Goal: Task Accomplishment & Management: Use online tool/utility

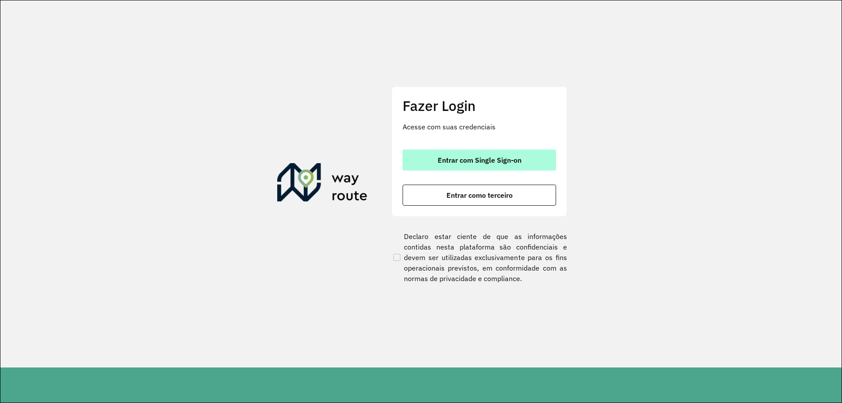
click at [468, 165] on button "Entrar com Single Sign-on" at bounding box center [478, 159] width 153 height 21
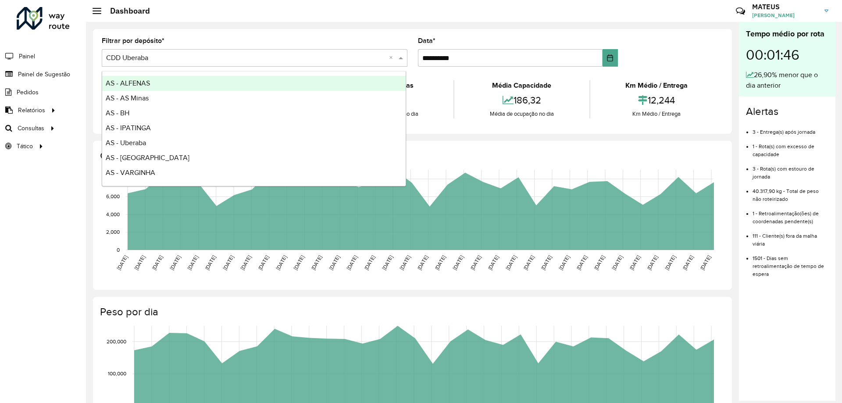
click at [263, 55] on input "text" at bounding box center [245, 58] width 279 height 11
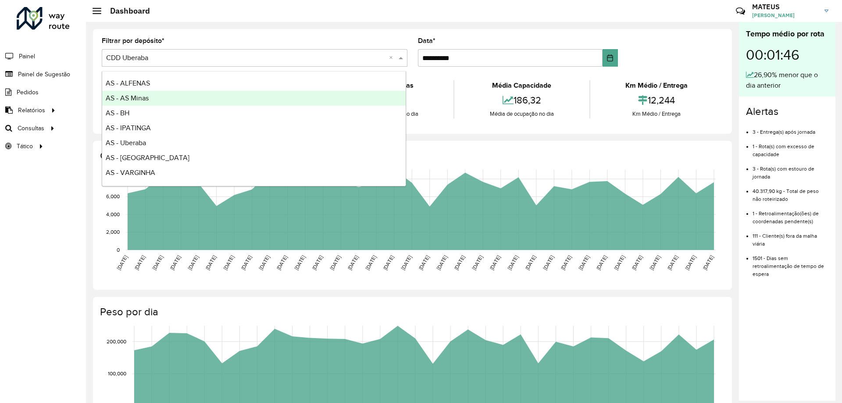
click at [162, 99] on div "AS - AS Minas" at bounding box center [253, 98] width 303 height 15
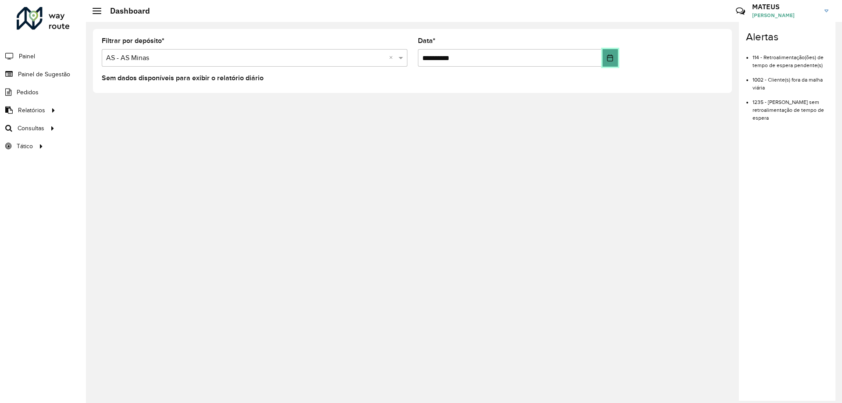
click at [613, 58] on icon "Choose Date" at bounding box center [609, 57] width 7 height 7
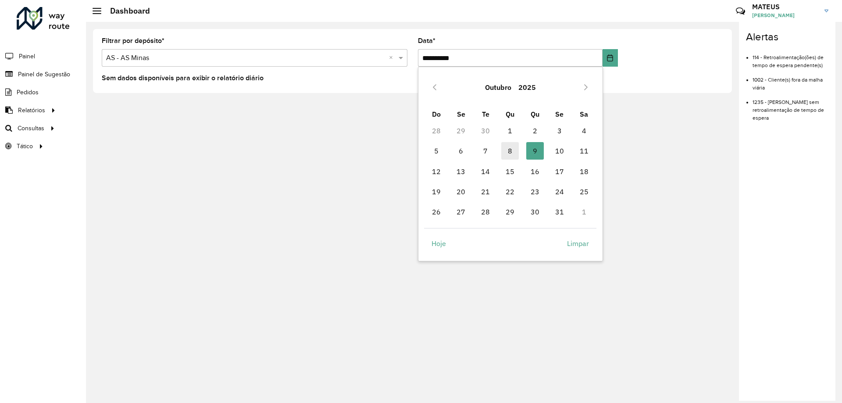
click at [516, 153] on span "8" at bounding box center [510, 151] width 18 height 18
type input "**********"
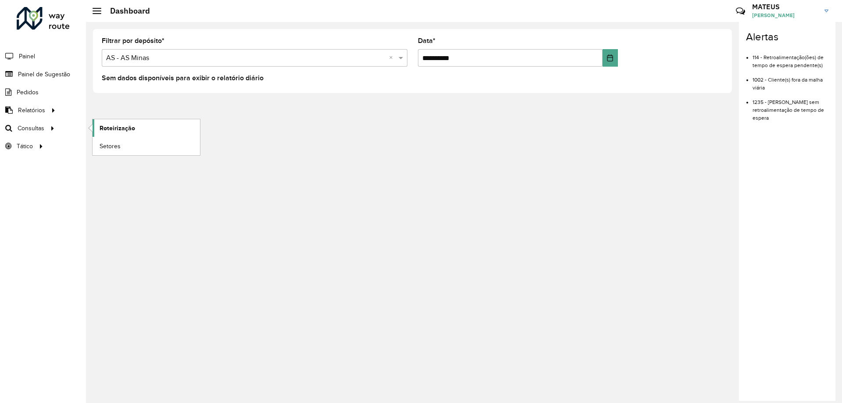
click at [116, 131] on span "Roteirização" at bounding box center [117, 128] width 36 height 9
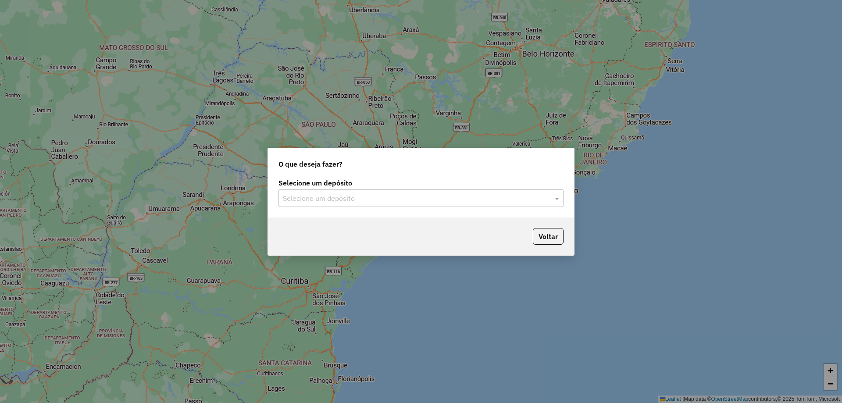
click at [355, 203] on div "Selecione um depósito" at bounding box center [420, 198] width 285 height 18
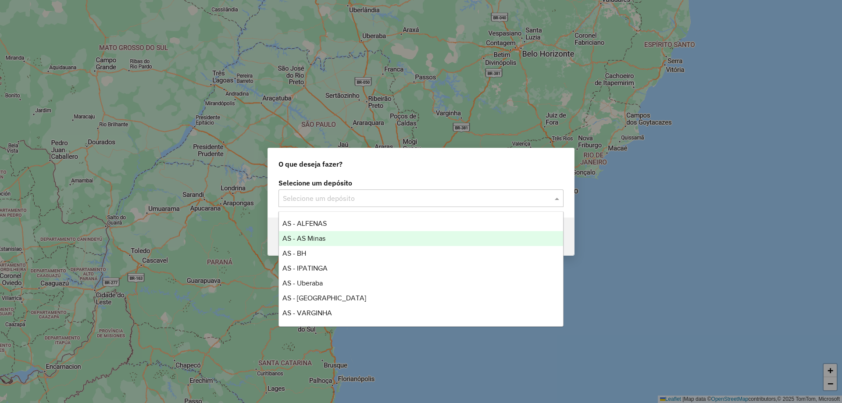
click at [334, 238] on div "AS - AS Minas" at bounding box center [421, 238] width 284 height 15
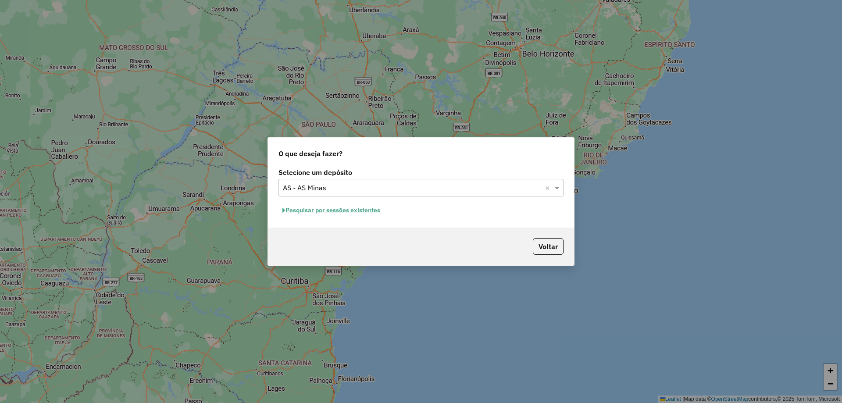
click at [304, 217] on button "Pesquisar por sessões existentes" at bounding box center [331, 210] width 106 height 14
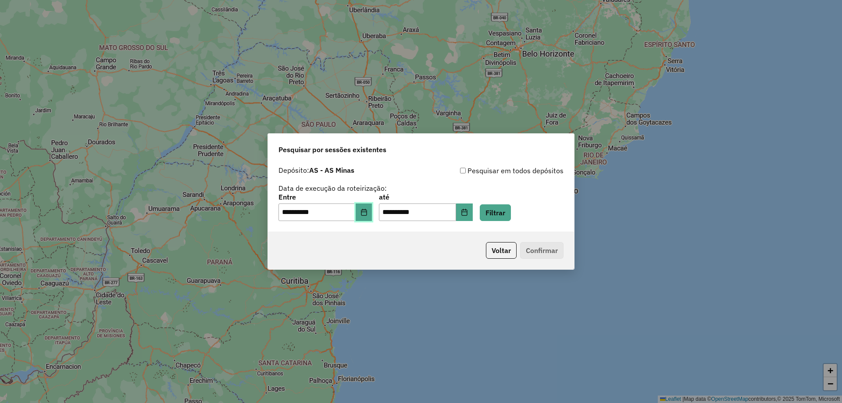
click at [372, 210] on button "Choose Date" at bounding box center [363, 212] width 17 height 18
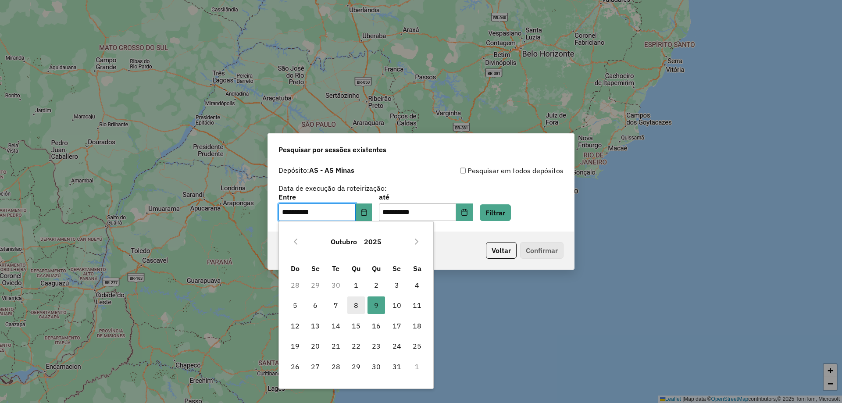
click at [354, 307] on span "8" at bounding box center [356, 305] width 18 height 18
type input "**********"
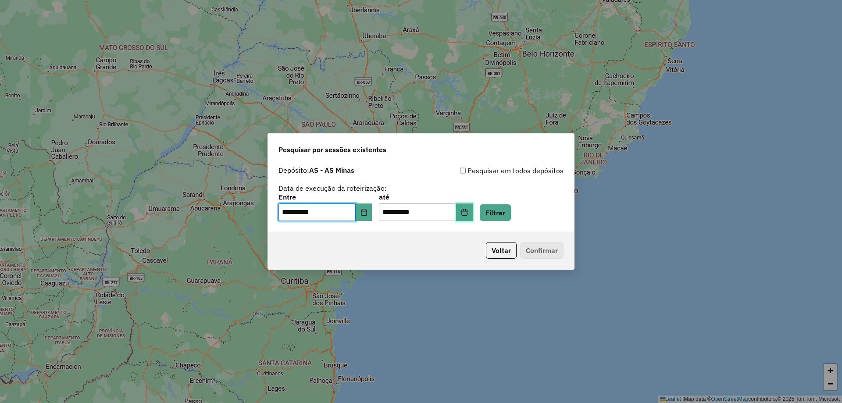
click at [469, 205] on button "Choose Date" at bounding box center [464, 212] width 17 height 18
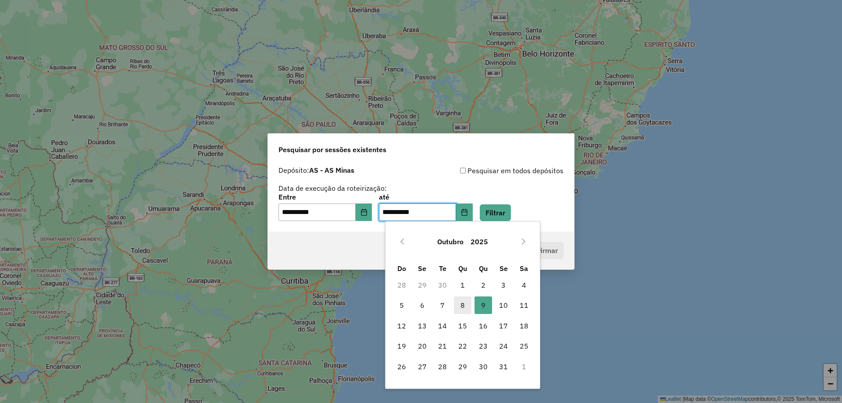
click at [465, 305] on span "8" at bounding box center [463, 305] width 18 height 18
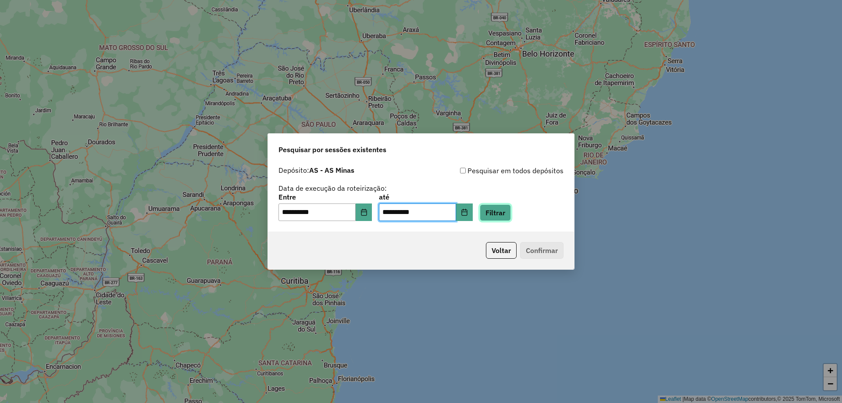
click at [507, 210] on button "Filtrar" at bounding box center [495, 212] width 31 height 17
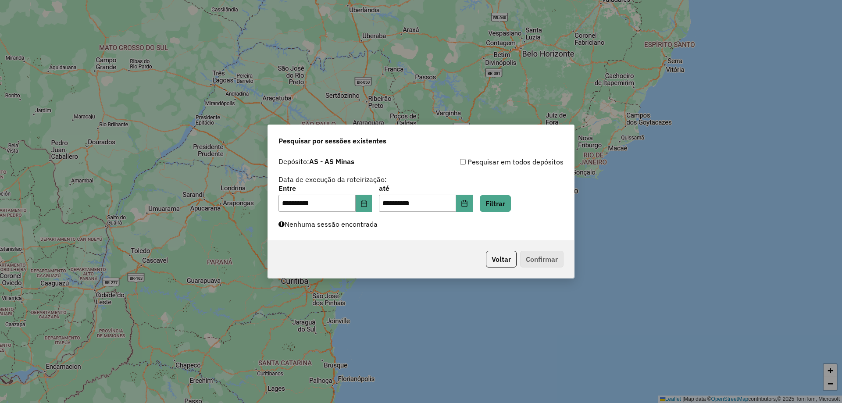
click at [366, 228] on label "Nenhuma sessão encontrada" at bounding box center [327, 224] width 99 height 11
click at [468, 200] on icon "Choose Date" at bounding box center [464, 203] width 7 height 7
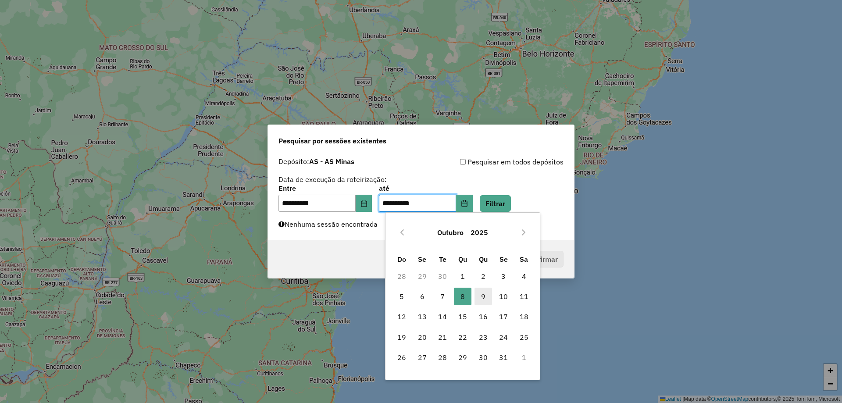
click at [482, 295] on span "9" at bounding box center [483, 297] width 18 height 18
type input "**********"
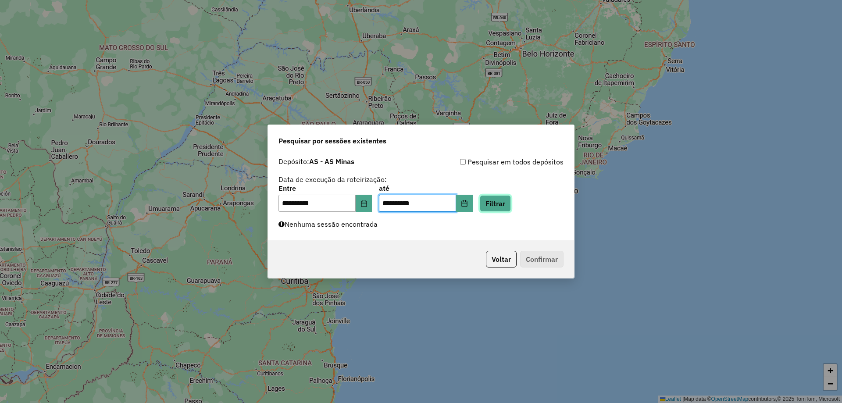
click at [511, 211] on button "Filtrar" at bounding box center [495, 203] width 31 height 17
click at [367, 204] on icon "Choose Date" at bounding box center [363, 203] width 7 height 7
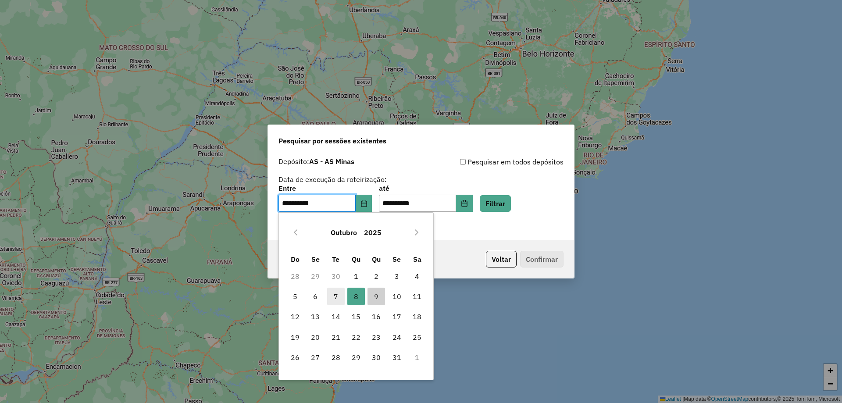
click at [341, 294] on span "7" at bounding box center [336, 297] width 18 height 18
type input "**********"
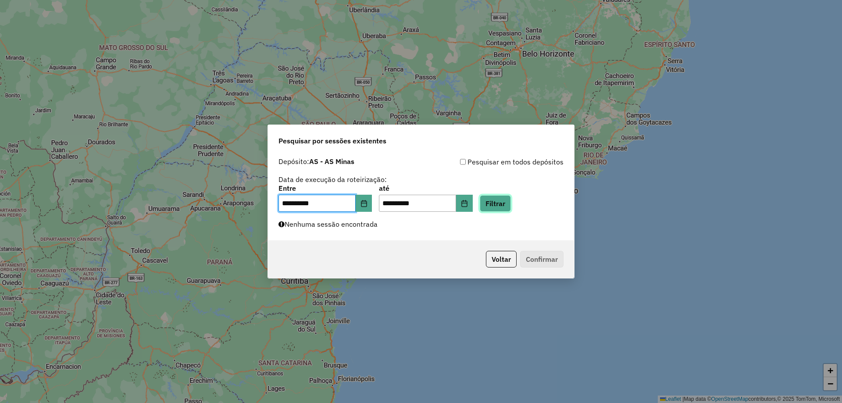
click at [511, 205] on button "Filtrar" at bounding box center [495, 203] width 31 height 17
click at [500, 203] on button "Filtrar" at bounding box center [495, 203] width 31 height 17
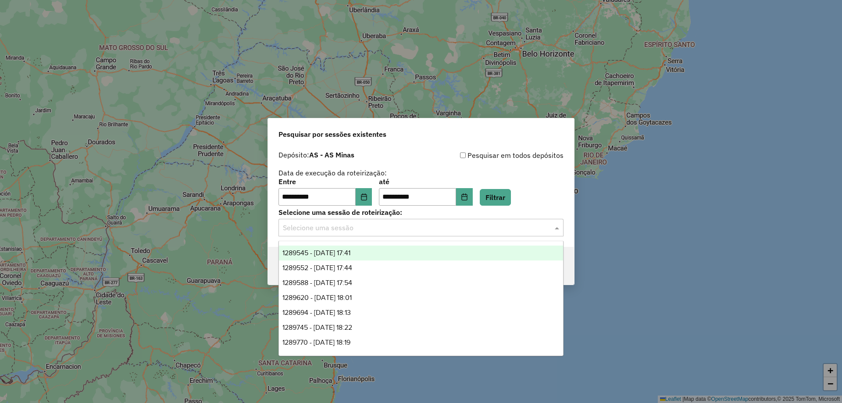
click at [463, 225] on input "text" at bounding box center [412, 228] width 259 height 11
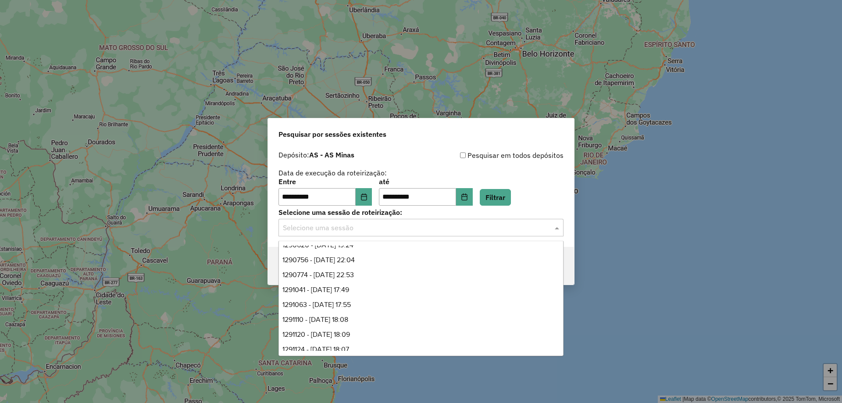
scroll to position [506, 0]
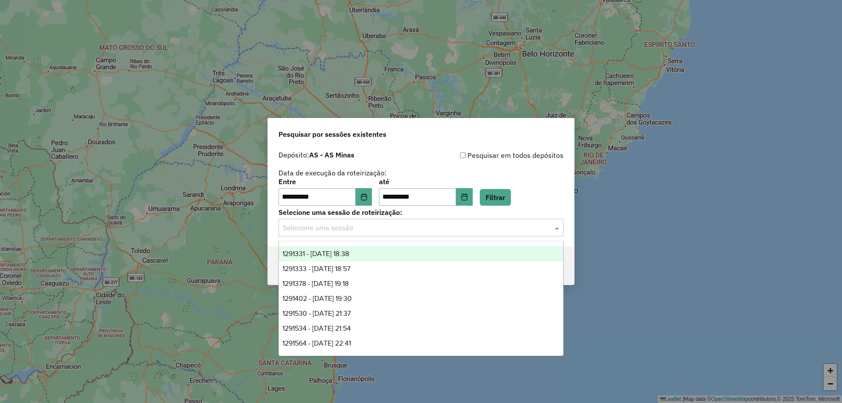
click at [460, 159] on div "Pesquisar em todos depósitos" at bounding box center [492, 155] width 142 height 11
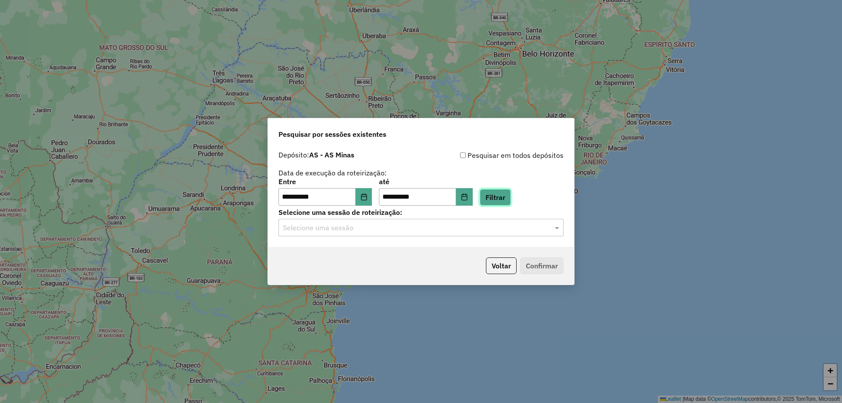
click at [503, 197] on button "Filtrar" at bounding box center [495, 197] width 31 height 17
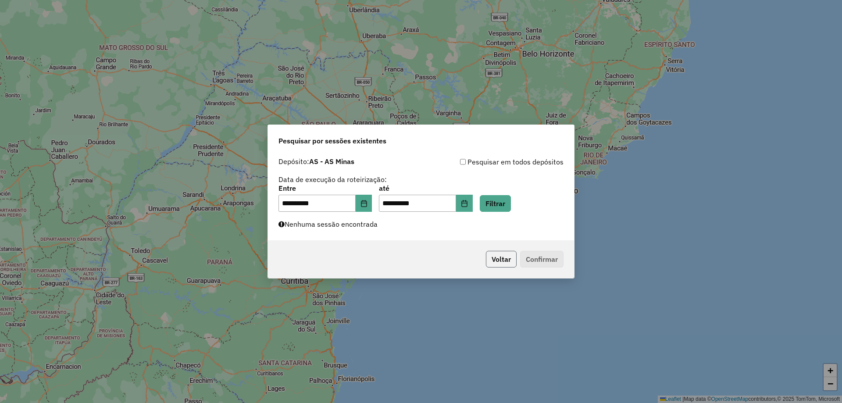
click at [508, 257] on button "Voltar" at bounding box center [501, 259] width 31 height 17
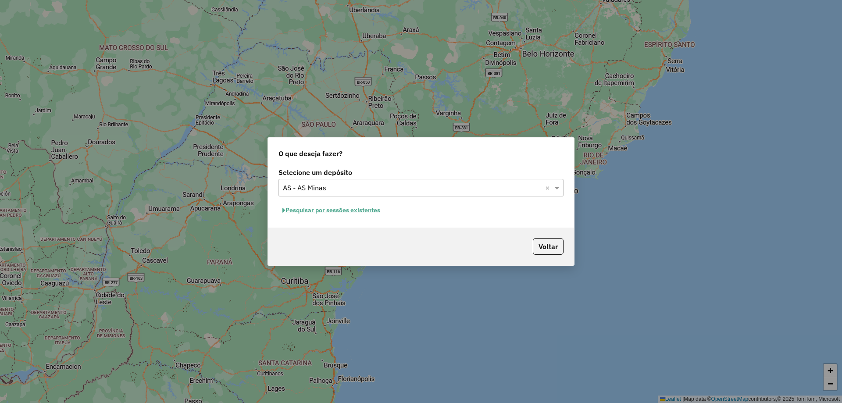
click at [440, 196] on div "Selecione um depósito × AS - AS Minas ×" at bounding box center [420, 188] width 285 height 18
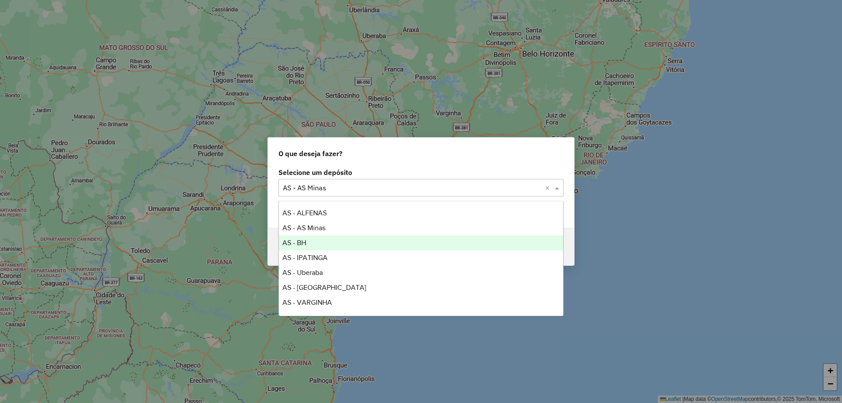
click at [416, 244] on div "AS - BH" at bounding box center [421, 242] width 284 height 15
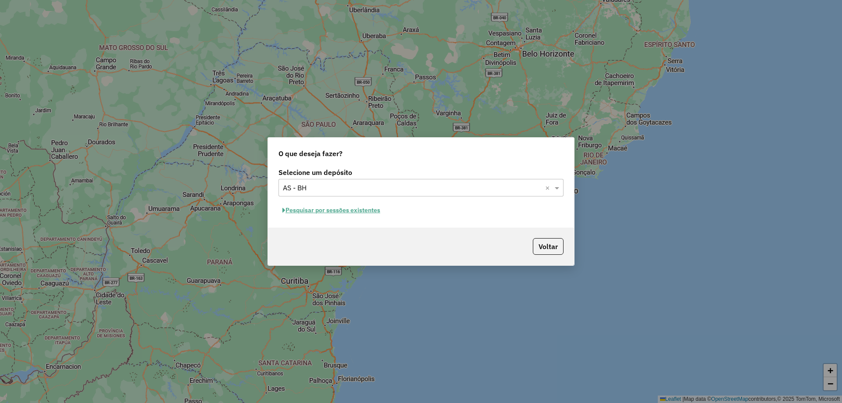
click at [302, 209] on button "Pesquisar por sessões existentes" at bounding box center [331, 210] width 106 height 14
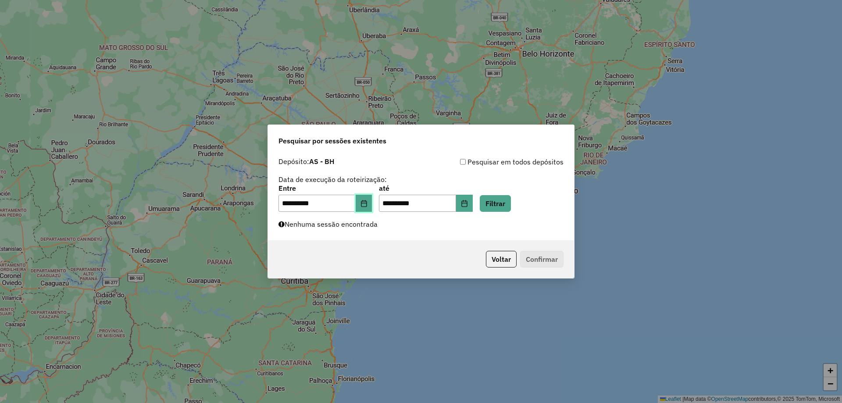
click at [372, 205] on button "Choose Date" at bounding box center [363, 204] width 17 height 18
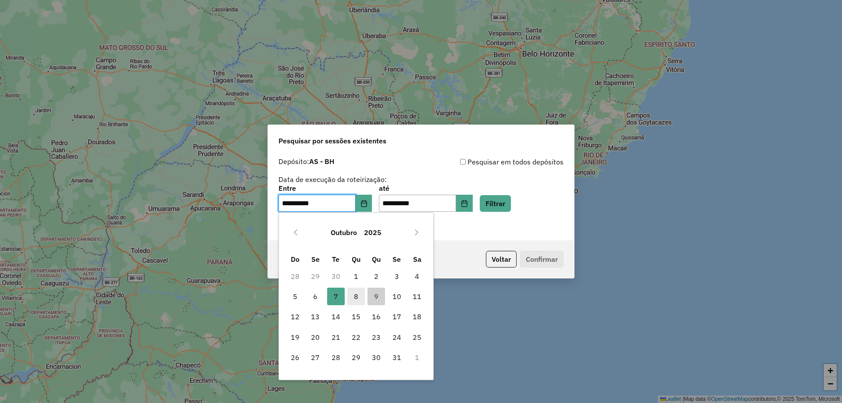
click at [352, 298] on span "8" at bounding box center [356, 297] width 18 height 18
type input "**********"
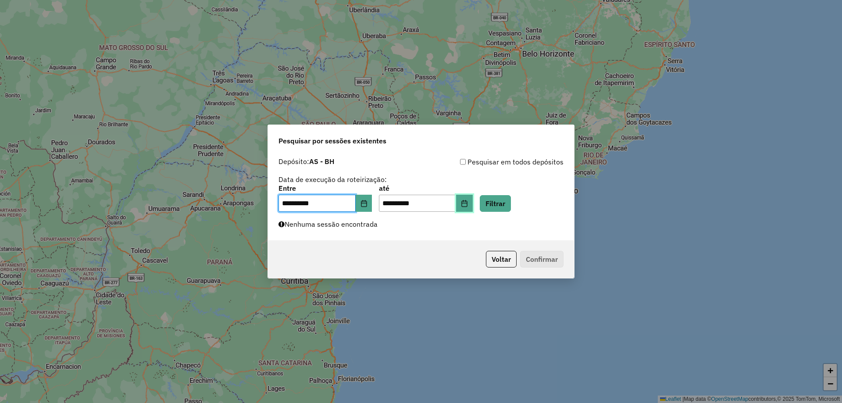
click at [472, 204] on button "Choose Date" at bounding box center [464, 204] width 17 height 18
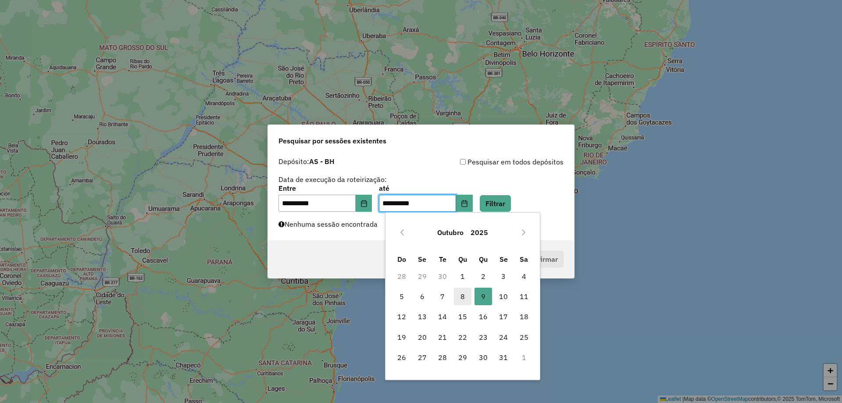
click at [466, 295] on span "8" at bounding box center [463, 297] width 18 height 18
type input "**********"
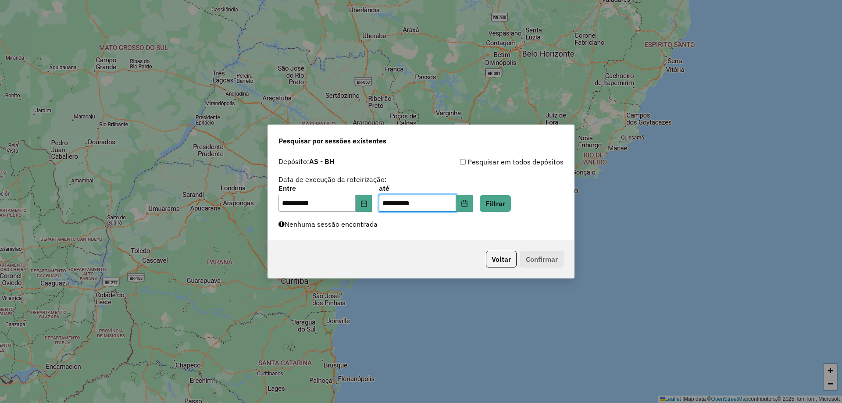
click at [527, 203] on div "**********" at bounding box center [420, 198] width 285 height 27
click at [511, 203] on button "Filtrar" at bounding box center [495, 203] width 31 height 17
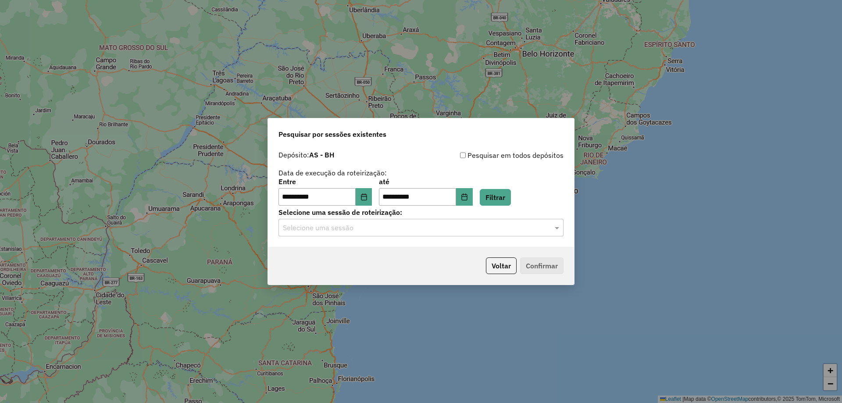
click at [449, 233] on div "Selecione uma sessão" at bounding box center [420, 228] width 285 height 18
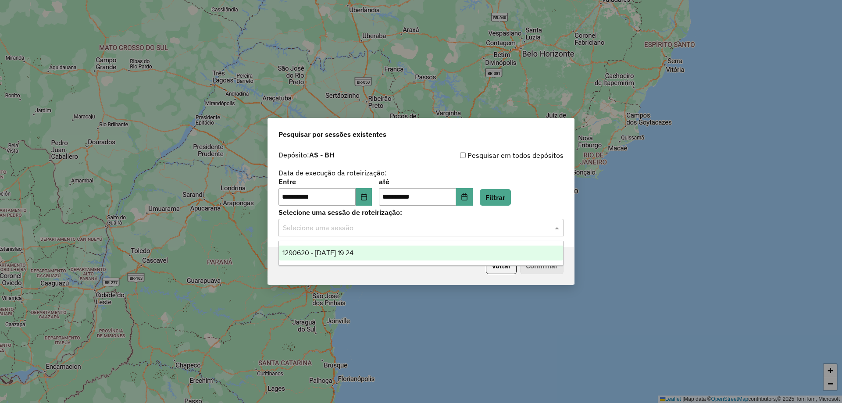
click at [353, 253] on span "1290620 - 08/10/2025 19:24" at bounding box center [317, 252] width 71 height 7
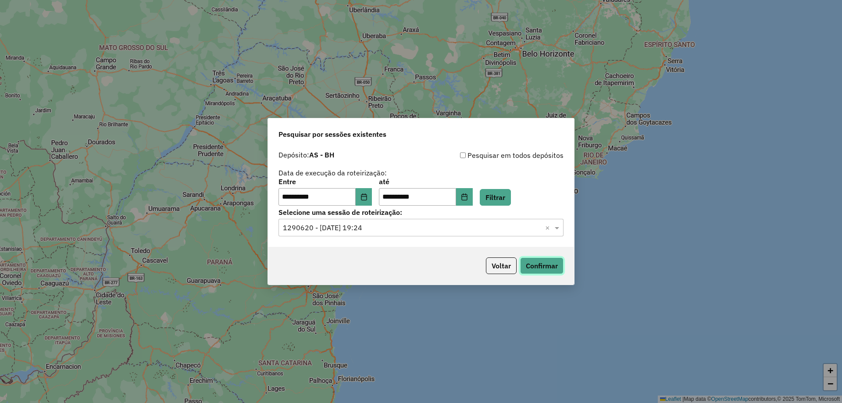
click at [536, 259] on button "Confirmar" at bounding box center [541, 265] width 43 height 17
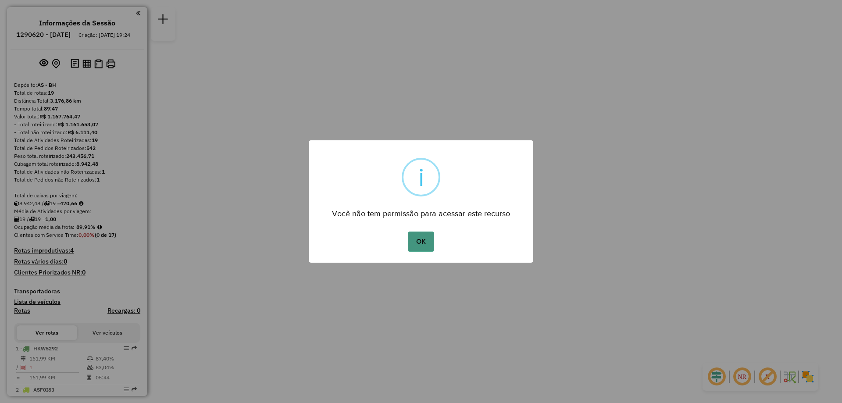
click at [418, 246] on button "OK" at bounding box center [421, 241] width 26 height 20
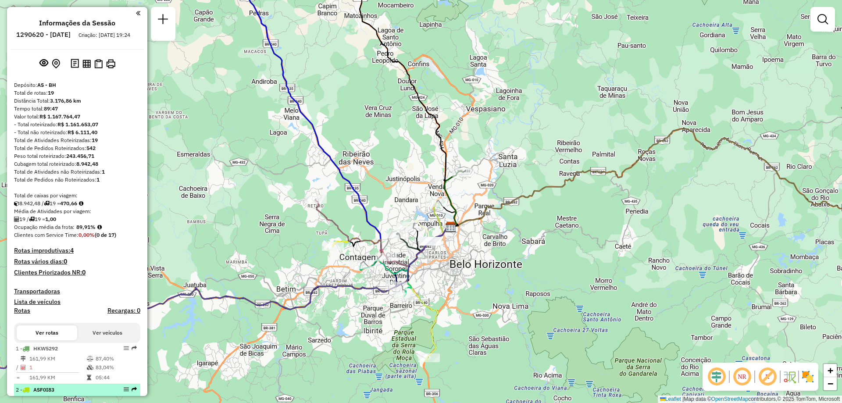
scroll to position [88, 0]
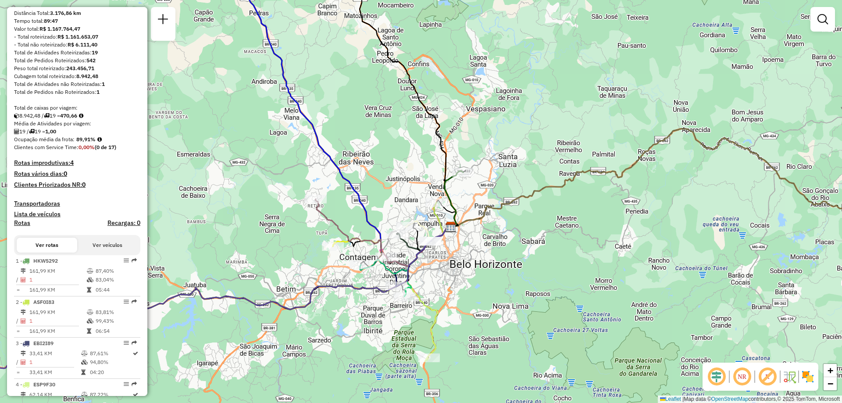
click at [67, 252] on button "Ver rotas" at bounding box center [47, 245] width 60 height 15
click at [91, 250] on button "Ver veículos" at bounding box center [107, 245] width 60 height 15
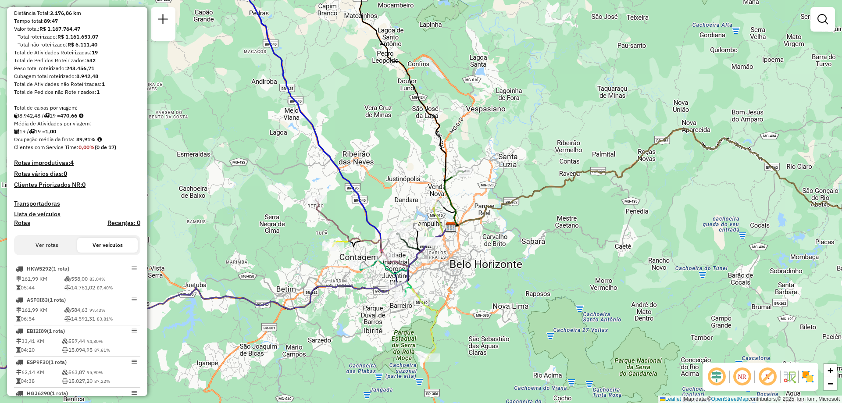
click at [65, 252] on button "Ver rotas" at bounding box center [47, 245] width 60 height 15
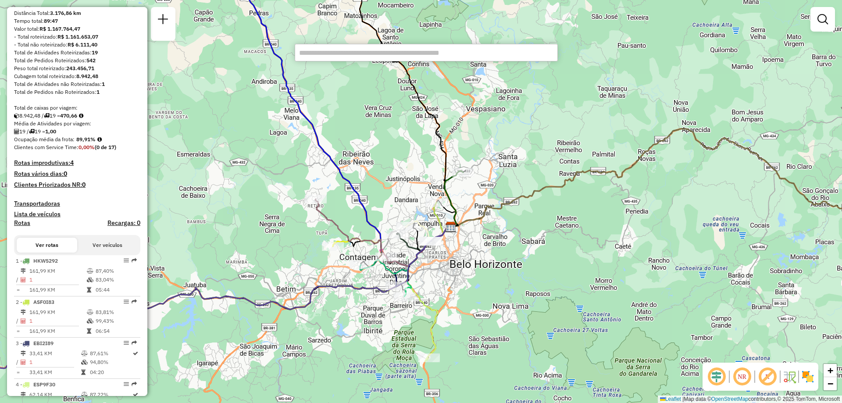
paste input "*****"
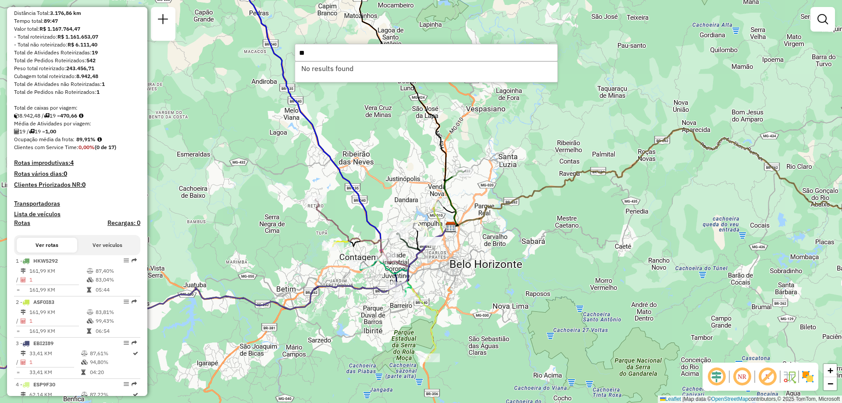
type input "*"
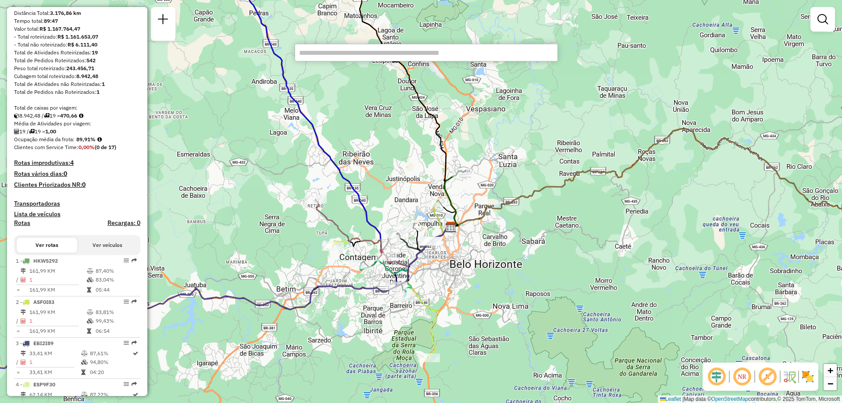
click at [14, 227] on h4 "Rotas" at bounding box center [22, 222] width 16 height 7
click at [25, 227] on h4 "Rotas" at bounding box center [22, 222] width 16 height 7
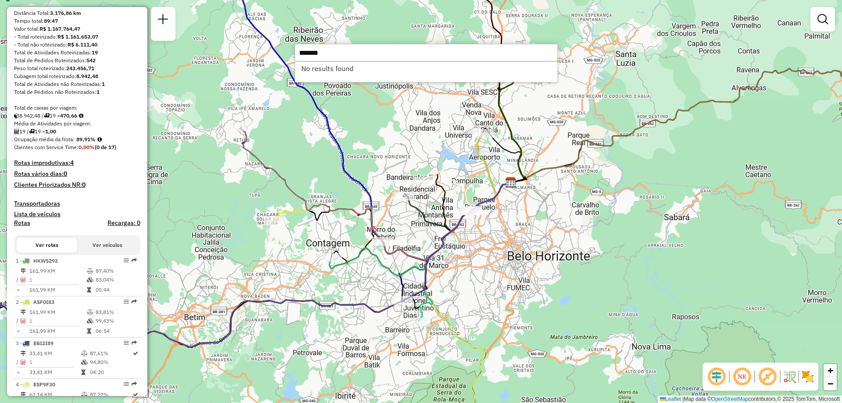
type input "*******"
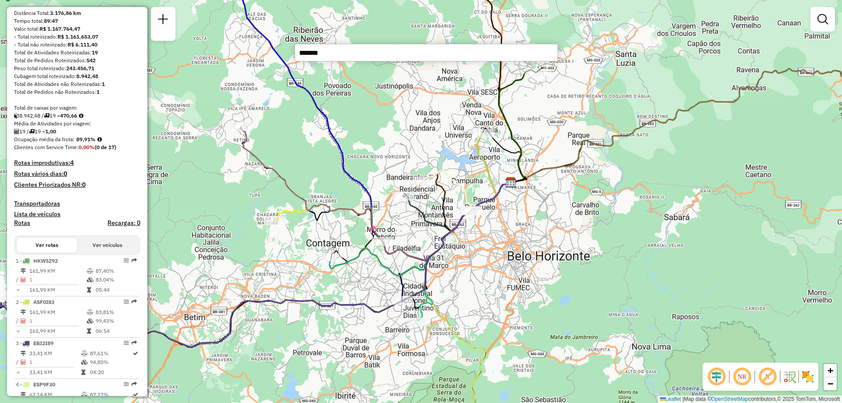
click at [89, 252] on button "Ver veículos" at bounding box center [107, 245] width 60 height 15
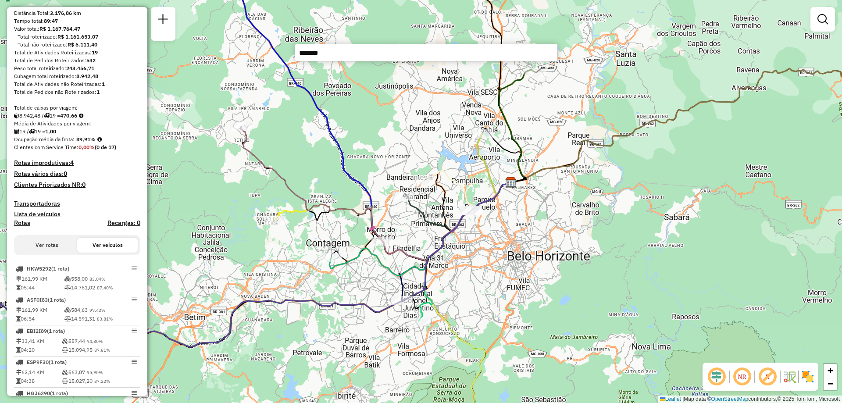
click at [331, 60] on input "*******" at bounding box center [426, 53] width 263 height 18
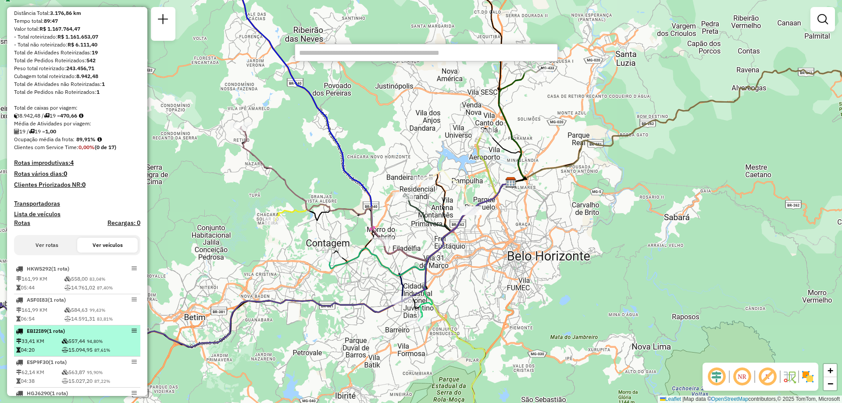
scroll to position [175, 0]
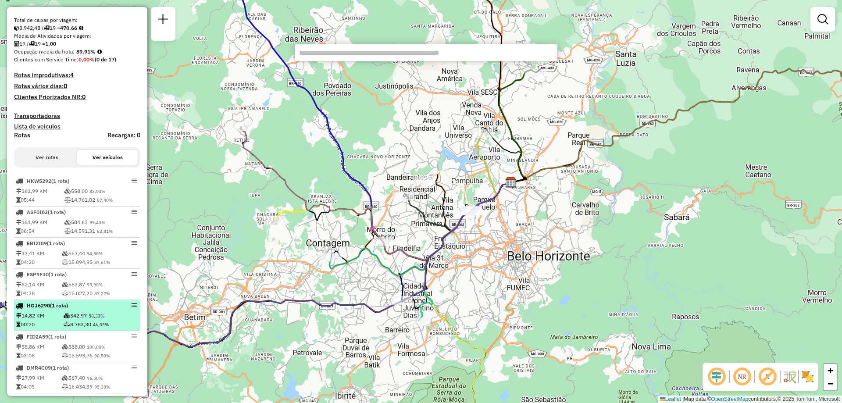
paste input "*******"
type input "*******"
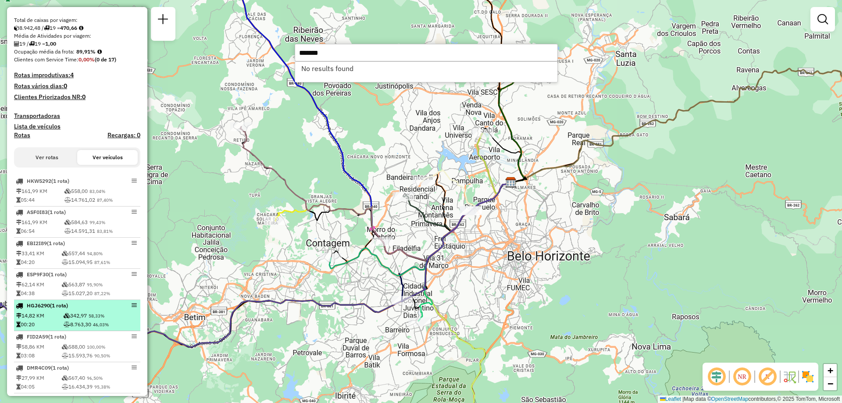
scroll to position [263, 0]
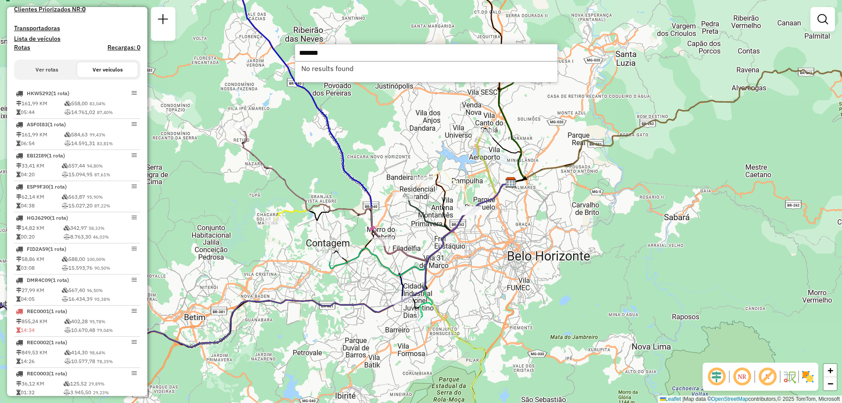
click at [565, 108] on div "Janela de atendimento Grade de atendimento Capacidade Transportadoras Veículos …" at bounding box center [421, 201] width 842 height 403
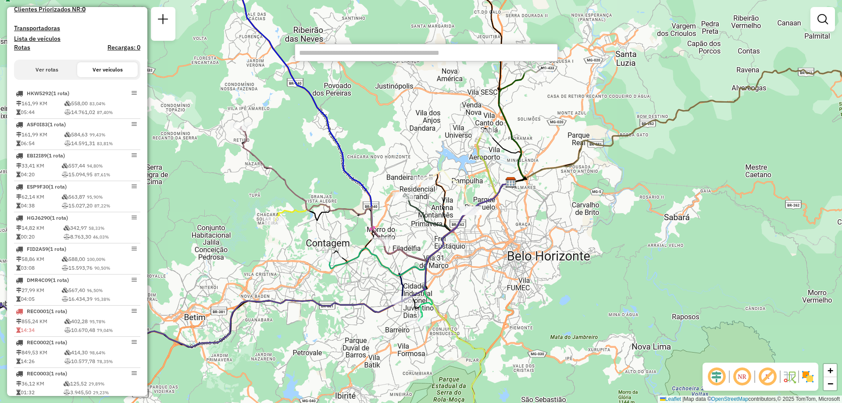
click at [565, 108] on div "Janela de atendimento Grade de atendimento Capacidade Transportadoras Veículos …" at bounding box center [421, 201] width 842 height 403
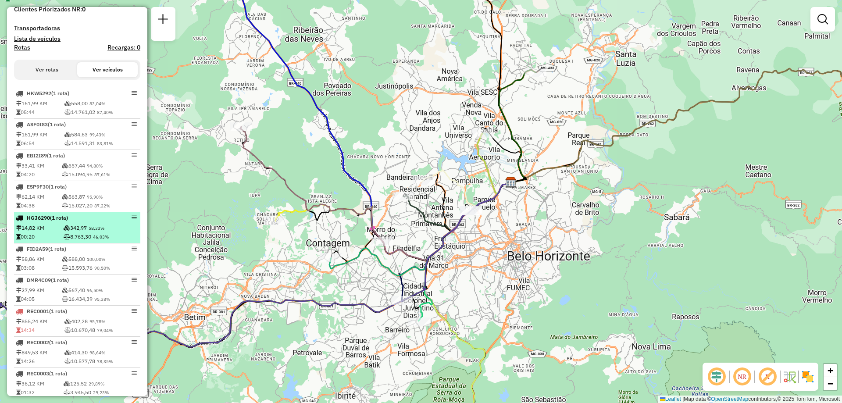
click at [89, 241] on td "8.763,30 46,03%" at bounding box center [100, 236] width 75 height 9
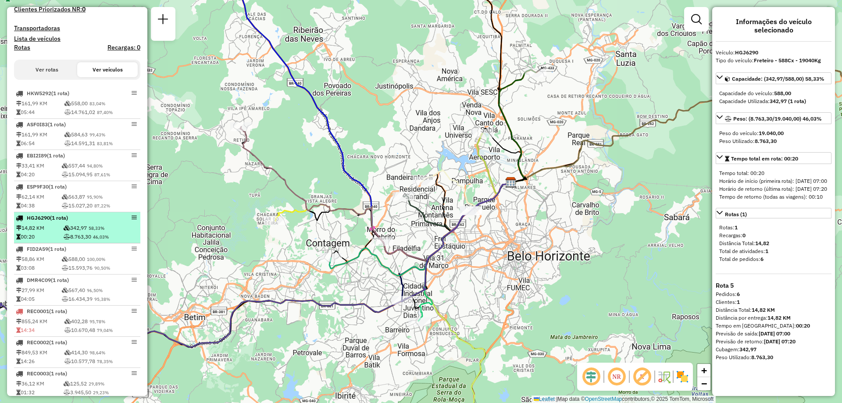
drag, startPoint x: 89, startPoint y: 244, endPoint x: 66, endPoint y: 241, distance: 23.4
click at [66, 241] on td "8.763,30 46,03%" at bounding box center [100, 236] width 75 height 9
click at [134, 220] on em at bounding box center [133, 217] width 5 height 5
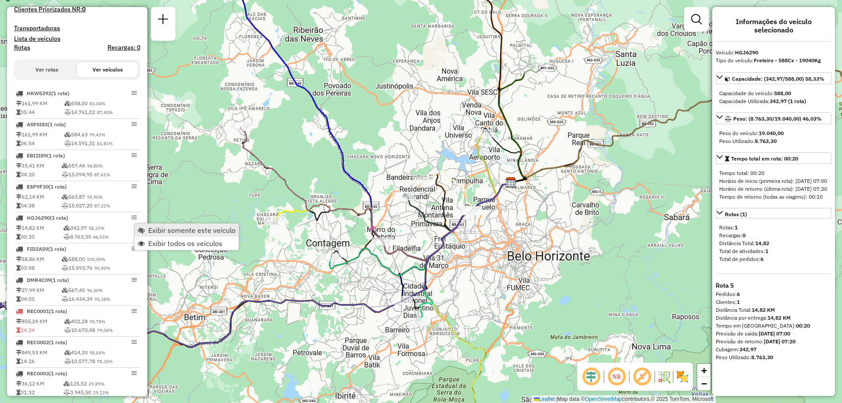
click at [146, 233] on link "Exibir somente este veículo" at bounding box center [187, 230] width 104 height 13
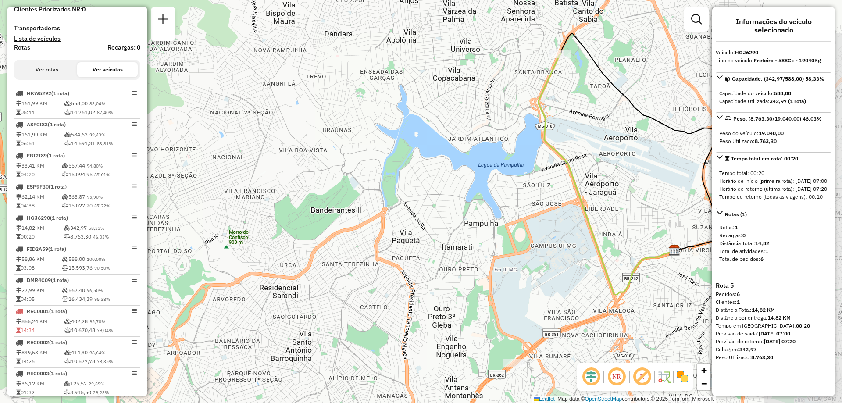
drag, startPoint x: 685, startPoint y: 130, endPoint x: 518, endPoint y: 141, distance: 166.9
click at [518, 141] on div "Janela de atendimento Grade de atendimento Capacidade Transportadoras Veículos …" at bounding box center [421, 201] width 842 height 403
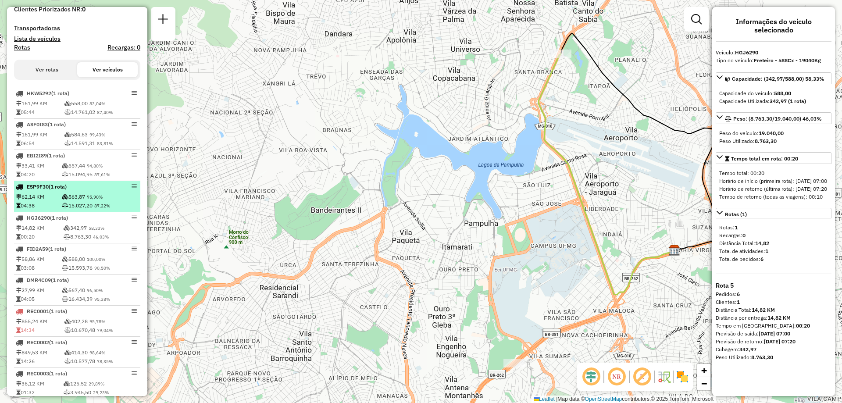
click at [99, 210] on td "15.027,20 87,22%" at bounding box center [99, 205] width 77 height 9
click at [128, 189] on div at bounding box center [123, 186] width 26 height 5
drag, startPoint x: 128, startPoint y: 193, endPoint x: 125, endPoint y: 199, distance: 6.7
click at [125, 199] on li "ESP9F30 (1 Rota) 62,14 KM 563,87 95,90% 04:38 15.027,20 87,22%" at bounding box center [77, 196] width 126 height 31
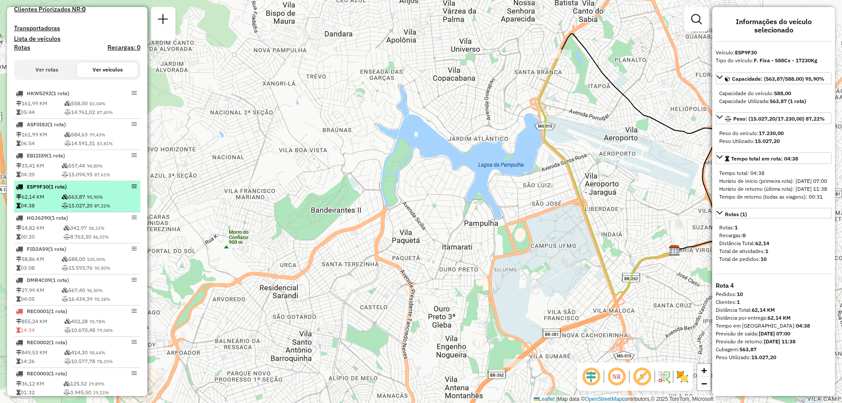
click at [131, 189] on em at bounding box center [133, 186] width 5 height 5
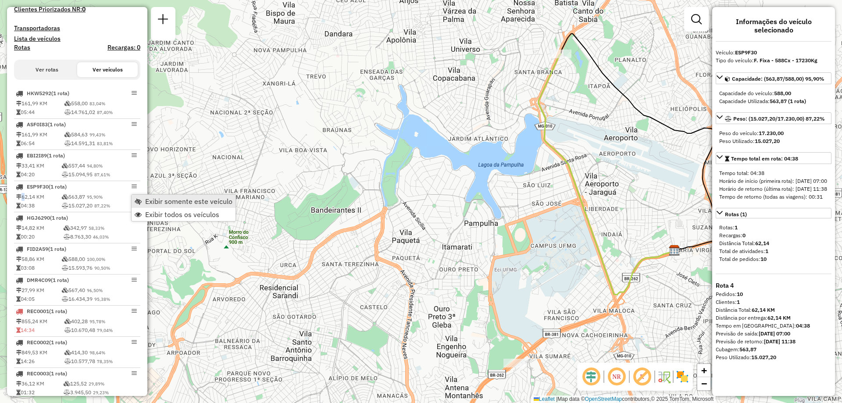
click at [147, 203] on span "Exibir somente este veículo" at bounding box center [188, 201] width 87 height 7
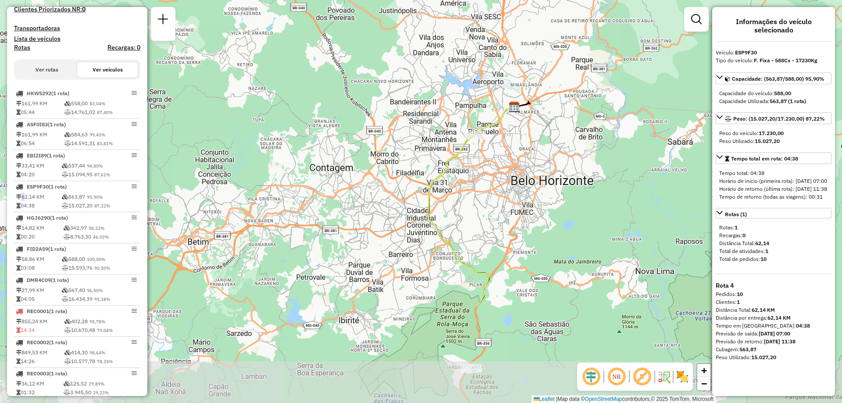
drag, startPoint x: 503, startPoint y: 299, endPoint x: 487, endPoint y: 159, distance: 141.2
click at [487, 159] on div "Janela de atendimento Grade de atendimento Capacidade Transportadoras Veículos …" at bounding box center [421, 201] width 842 height 403
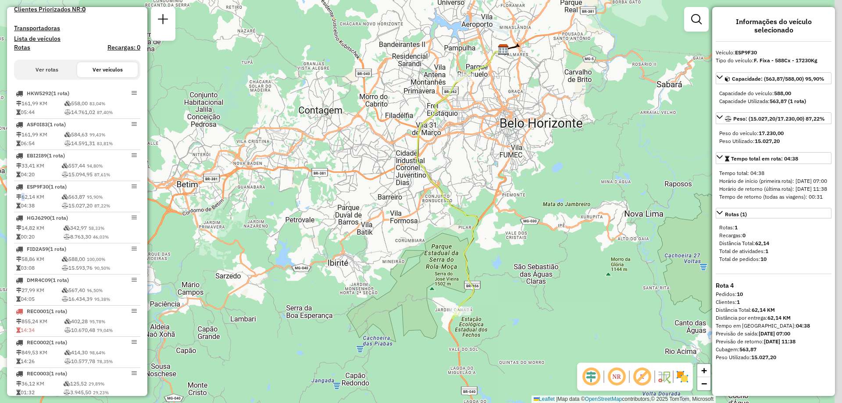
drag, startPoint x: 504, startPoint y: 295, endPoint x: 496, endPoint y: 241, distance: 54.5
click at [496, 241] on div "Janela de atendimento Grade de atendimento Capacidade Transportadoras Veículos …" at bounding box center [421, 201] width 842 height 403
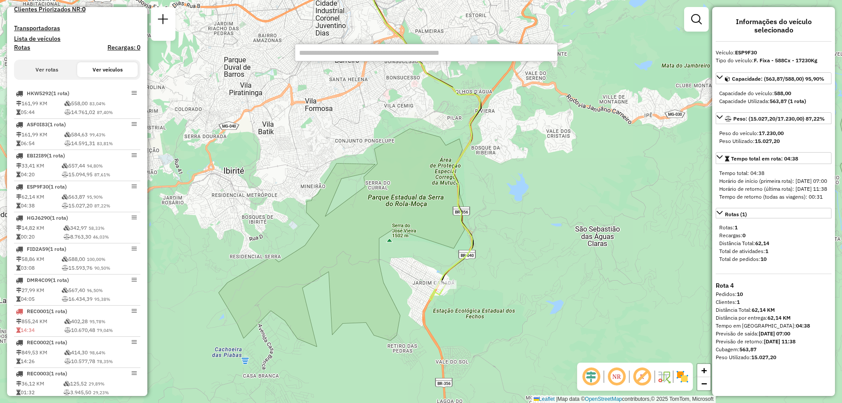
paste input "*******"
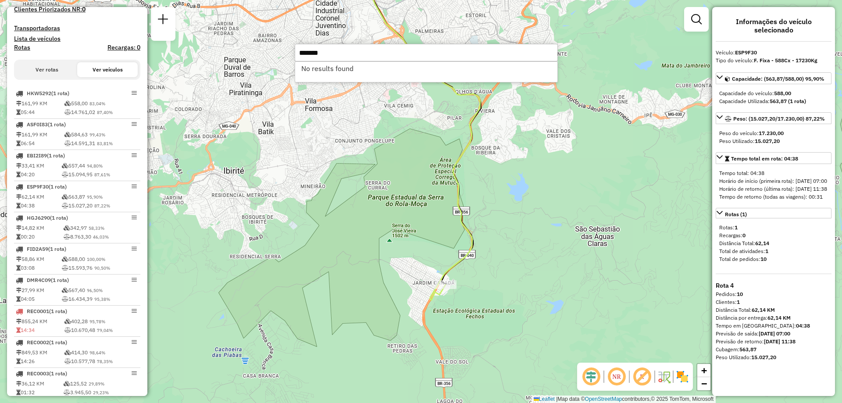
type input "*******"
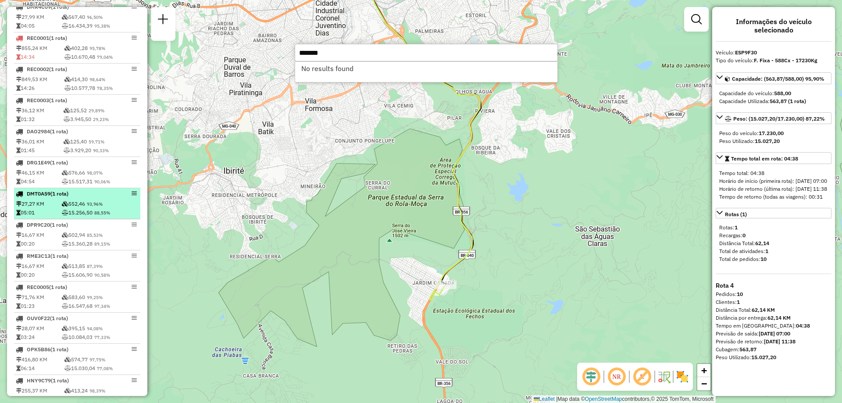
click at [127, 196] on div at bounding box center [123, 193] width 26 height 5
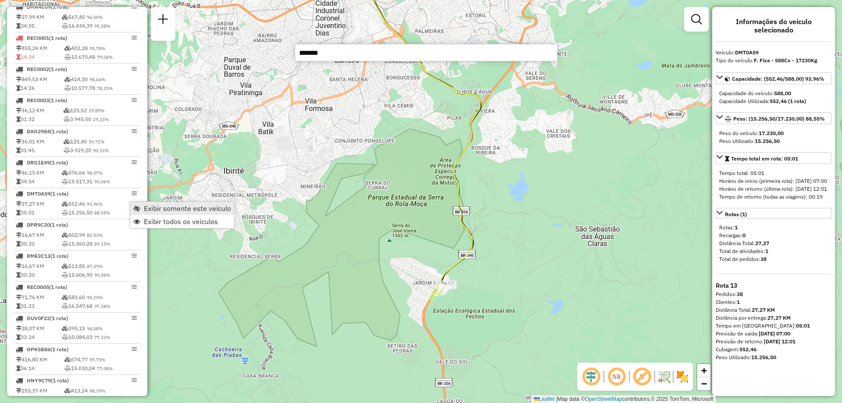
click at [144, 213] on link "Exibir somente este veículo" at bounding box center [182, 208] width 104 height 13
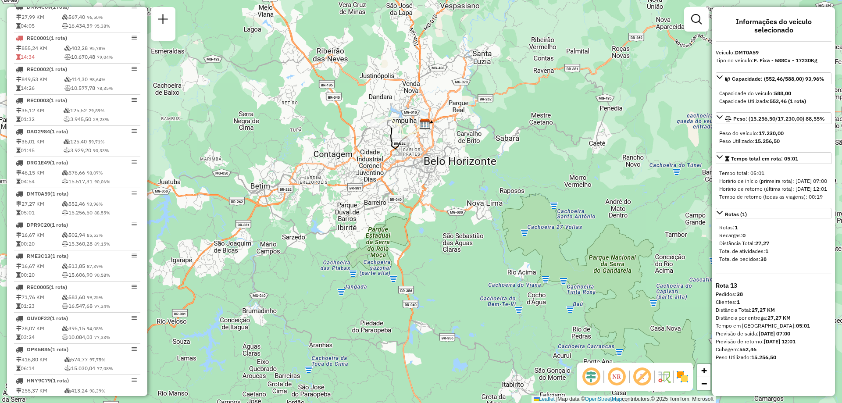
drag, startPoint x: 382, startPoint y: 141, endPoint x: 387, endPoint y: 219, distance: 78.2
click at [387, 219] on div "Janela de atendimento Grade de atendimento Capacidade Transportadoras Veículos …" at bounding box center [421, 201] width 842 height 403
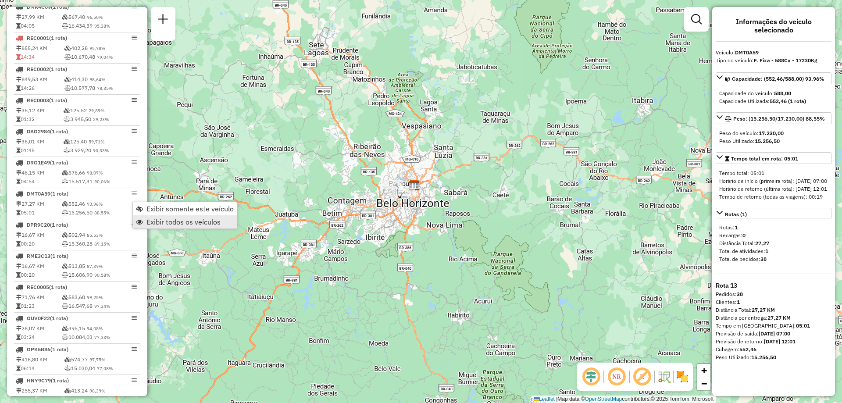
click at [146, 218] on link "Exibir todos os veículos" at bounding box center [185, 221] width 104 height 13
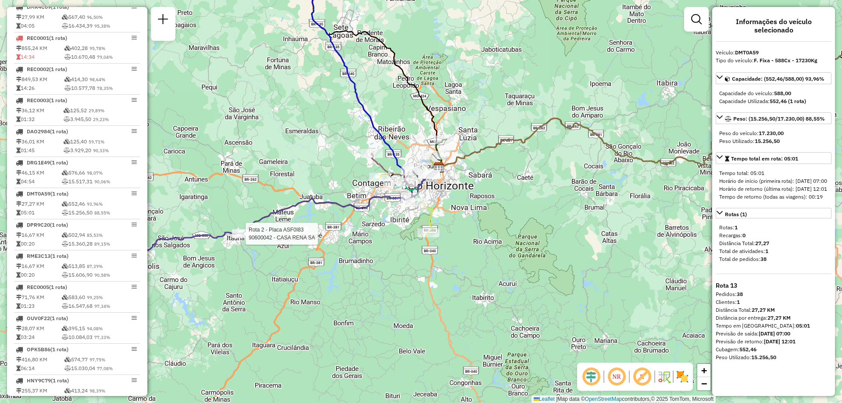
select select "**********"
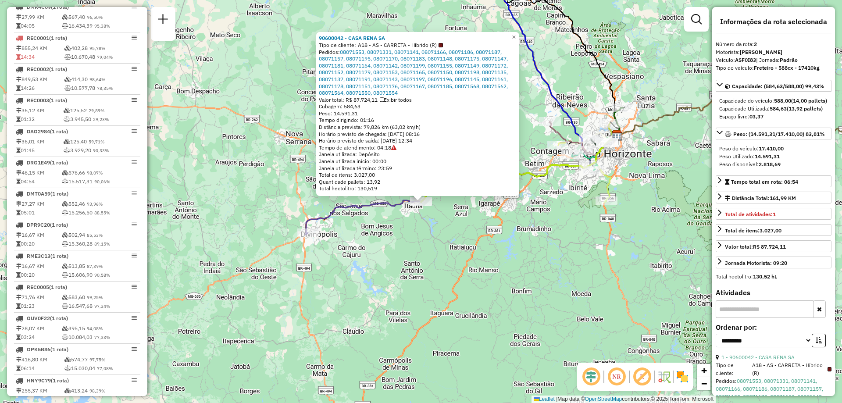
click at [242, 259] on div "90600042 - CASA RENA SA Tipo de cliente: A18 - AS - CARRETA - Híbrido (R) Pedid…" at bounding box center [421, 201] width 842 height 403
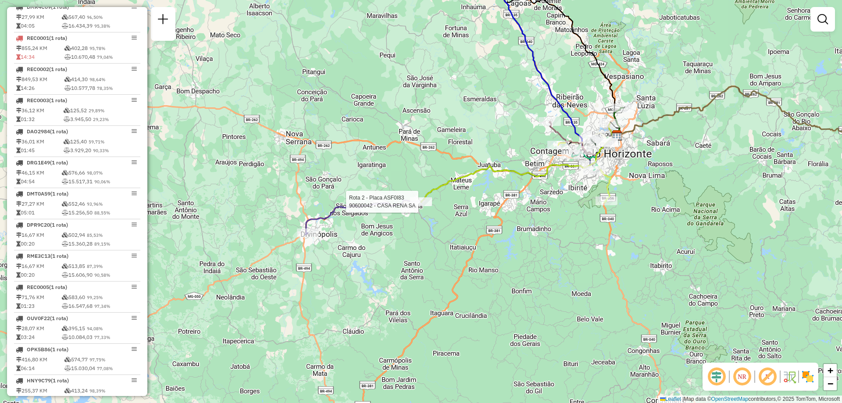
select select "**********"
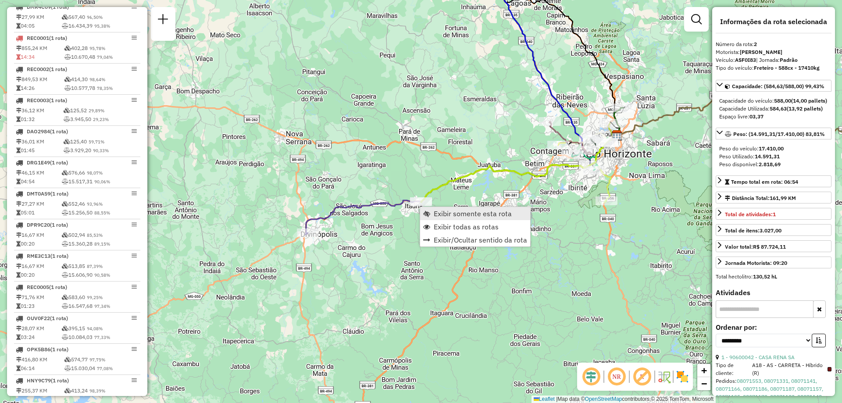
click at [460, 214] on span "Exibir somente esta rota" at bounding box center [472, 213] width 78 height 7
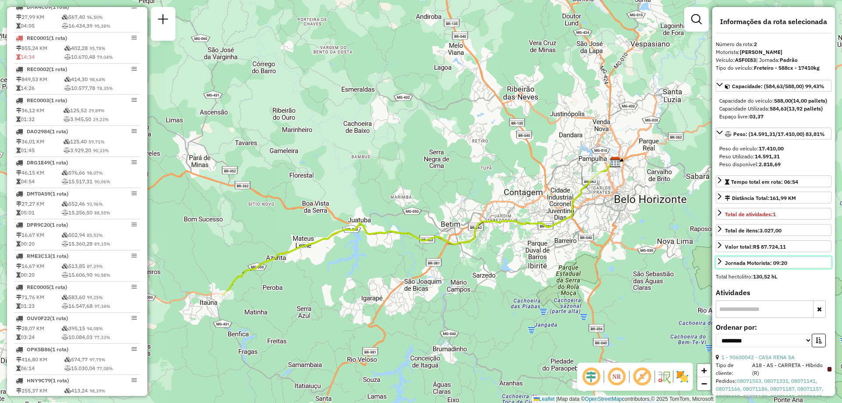
click at [720, 264] on icon at bounding box center [720, 261] width 4 height 6
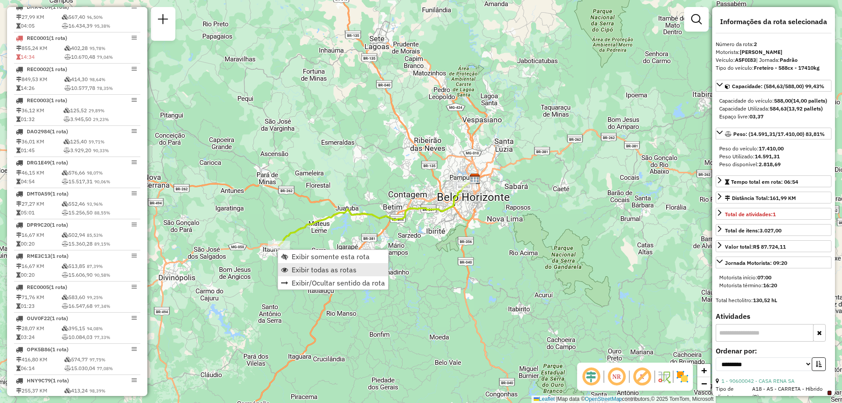
click at [320, 270] on span "Exibir todas as rotas" at bounding box center [323, 269] width 65 height 7
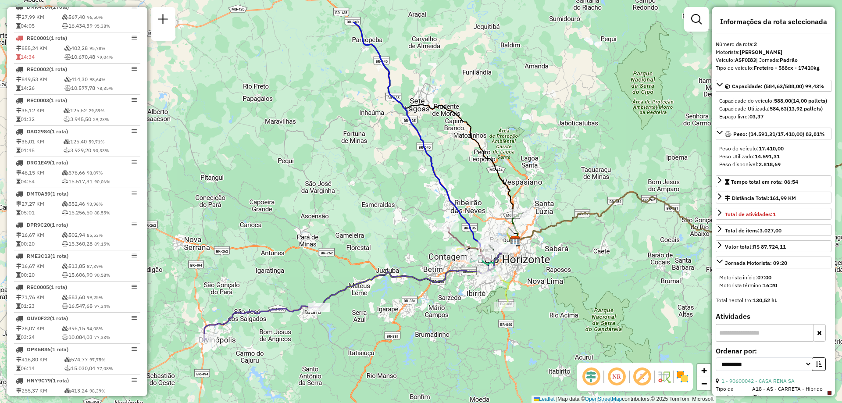
drag, startPoint x: 398, startPoint y: 89, endPoint x: 438, endPoint y: 152, distance: 74.2
click at [438, 152] on div "Janela de atendimento Grade de atendimento Capacidade Transportadoras Veículos …" at bounding box center [421, 201] width 842 height 403
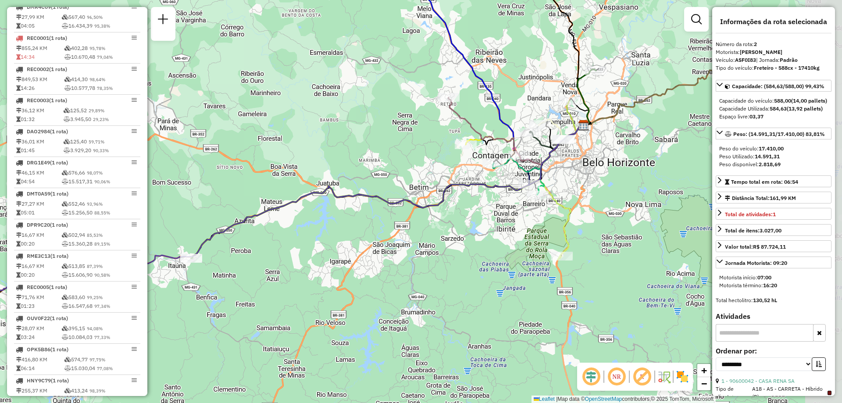
drag, startPoint x: 483, startPoint y: 287, endPoint x: 280, endPoint y: 270, distance: 204.1
click at [280, 270] on div "Janela de atendimento Grade de atendimento Capacidade Transportadoras Veículos …" at bounding box center [421, 201] width 842 height 403
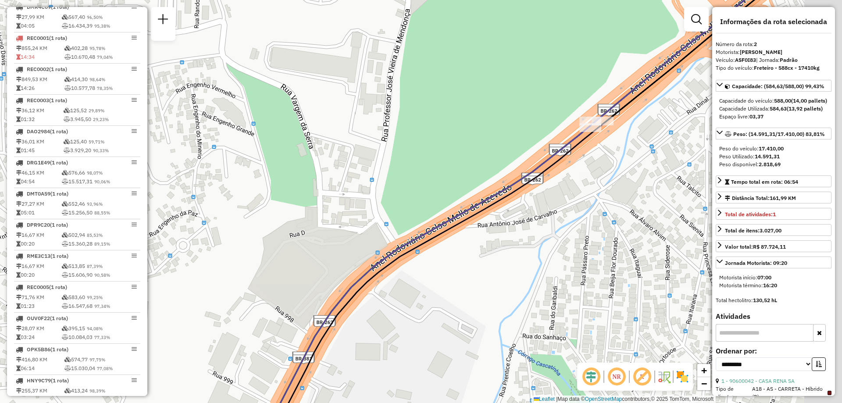
drag, startPoint x: 646, startPoint y: 124, endPoint x: 578, endPoint y: 168, distance: 80.5
click at [578, 168] on div "Janela de atendimento Grade de atendimento Capacidade Transportadoras Veículos …" at bounding box center [421, 201] width 842 height 403
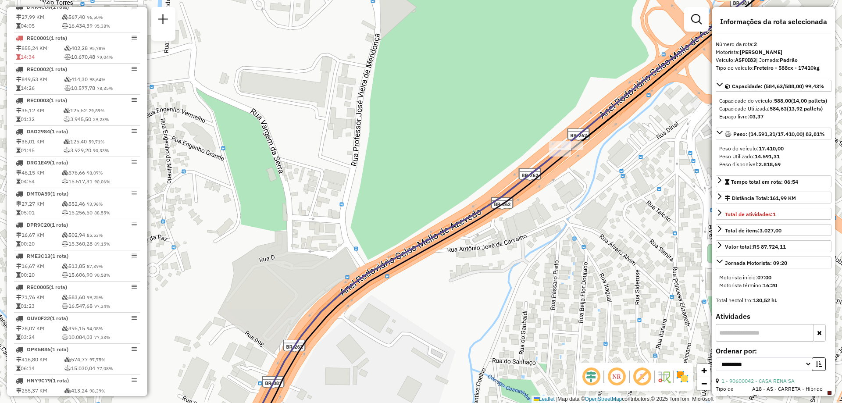
click at [575, 146] on div "Janela de atendimento Grade de atendimento Capacidade Transportadoras Veículos …" at bounding box center [421, 201] width 842 height 403
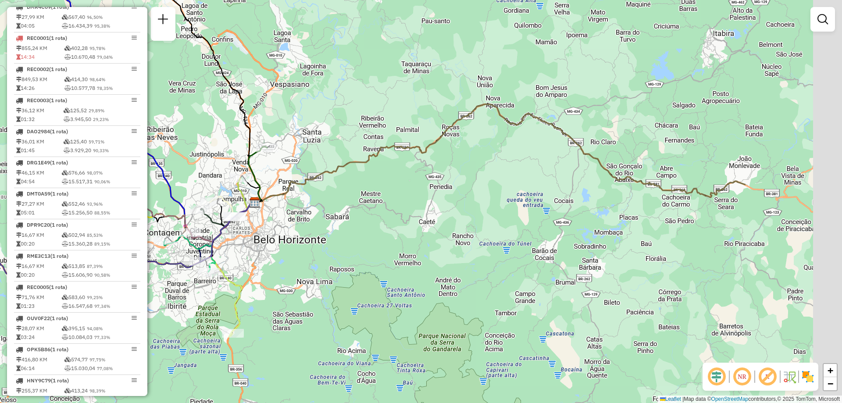
drag, startPoint x: 641, startPoint y: 189, endPoint x: 447, endPoint y: 175, distance: 195.1
click at [447, 175] on div "Janela de atendimento Grade de atendimento Capacidade Transportadoras Veículos …" at bounding box center [421, 201] width 842 height 403
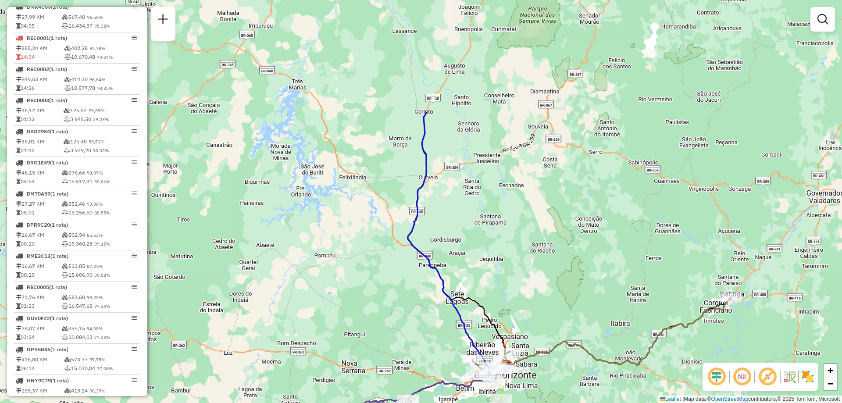
drag, startPoint x: 486, startPoint y: 96, endPoint x: 516, endPoint y: 249, distance: 155.6
click at [516, 249] on div "Janela de atendimento Grade de atendimento Capacidade Transportadoras Veículos …" at bounding box center [421, 201] width 842 height 403
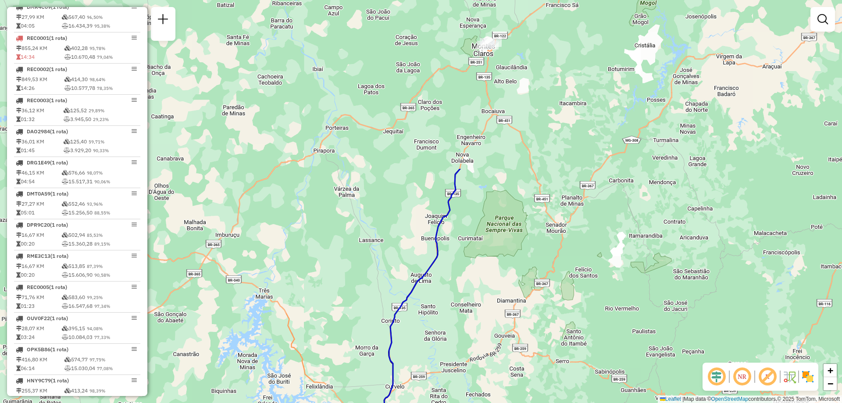
drag, startPoint x: 511, startPoint y: 109, endPoint x: 481, endPoint y: 283, distance: 176.1
click at [481, 283] on div "Janela de atendimento Grade de atendimento Capacidade Transportadoras Veículos …" at bounding box center [421, 201] width 842 height 403
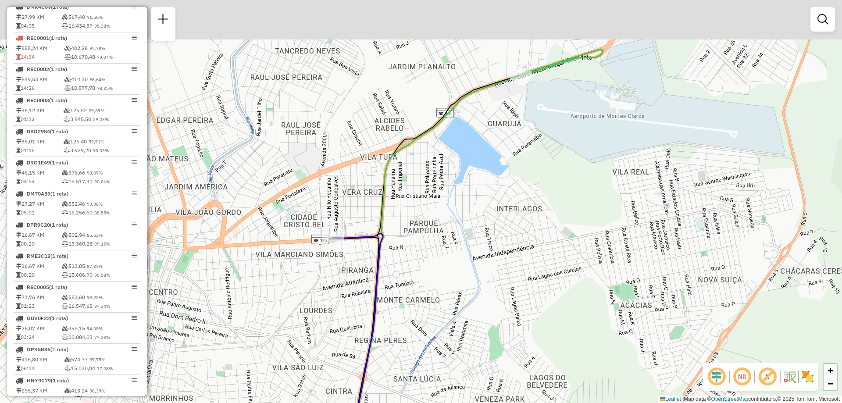
drag, startPoint x: 568, startPoint y: 50, endPoint x: 544, endPoint y: 121, distance: 75.0
click at [544, 121] on div "Janela de atendimento Grade de atendimento Capacidade Transportadoras Veículos …" at bounding box center [421, 201] width 842 height 403
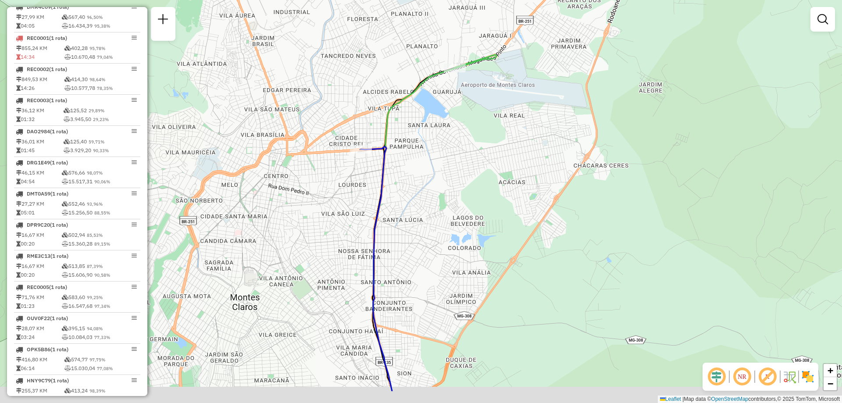
drag, startPoint x: 443, startPoint y: 231, endPoint x: 444, endPoint y: 208, distance: 23.7
click at [444, 208] on div "Janela de atendimento Grade de atendimento Capacidade Transportadoras Veículos …" at bounding box center [421, 201] width 842 height 403
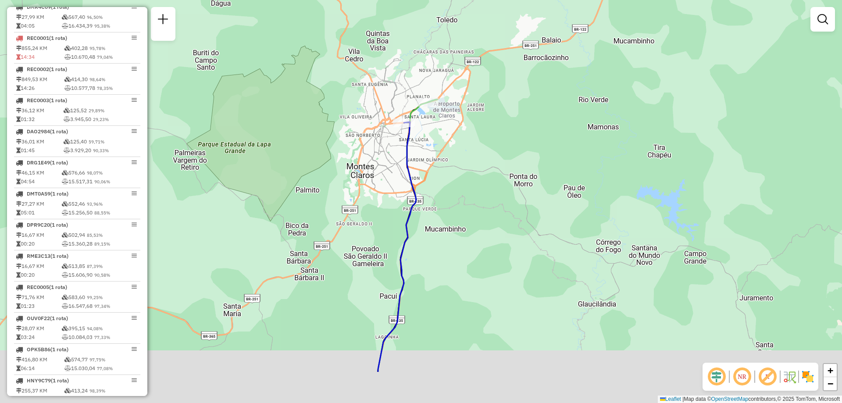
drag, startPoint x: 439, startPoint y: 212, endPoint x: 401, endPoint y: 49, distance: 168.0
click at [400, 54] on div "Janela de atendimento Grade de atendimento Capacidade Transportadoras Veículos …" at bounding box center [421, 201] width 842 height 403
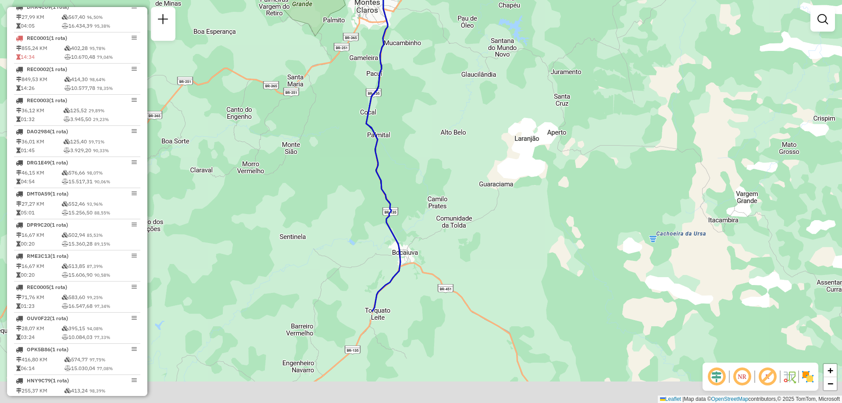
drag, startPoint x: 424, startPoint y: 251, endPoint x: 401, endPoint y: 119, distance: 134.0
click at [401, 119] on div "Janela de atendimento Grade de atendimento Capacidade Transportadoras Veículos …" at bounding box center [421, 201] width 842 height 403
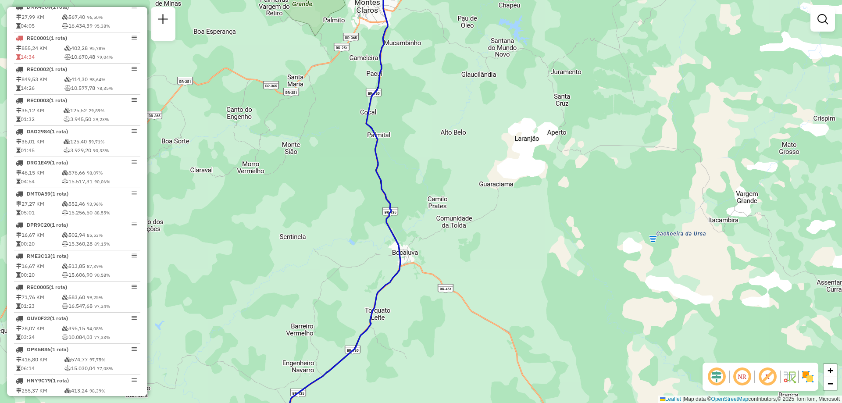
drag, startPoint x: 421, startPoint y: 320, endPoint x: 469, endPoint y: 148, distance: 179.0
click at [465, 166] on div "Janela de atendimento Grade de atendimento Capacidade Transportadoras Veículos …" at bounding box center [421, 201] width 842 height 403
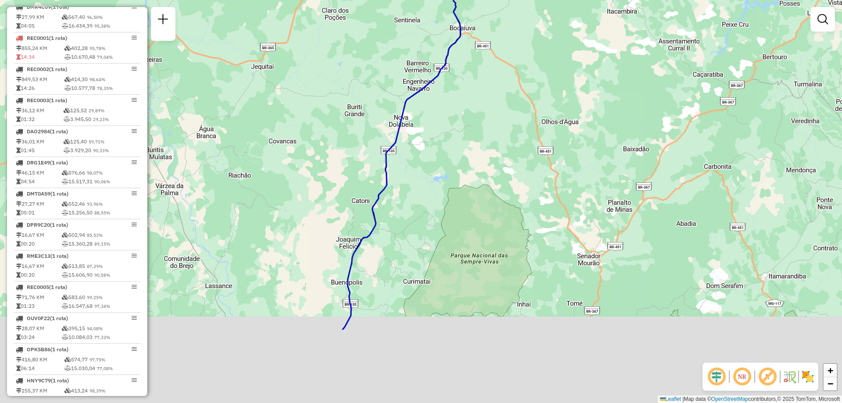
drag, startPoint x: 433, startPoint y: 242, endPoint x: 457, endPoint y: 62, distance: 181.7
click at [455, 72] on div "Janela de atendimento Grade de atendimento Capacidade Transportadoras Veículos …" at bounding box center [421, 201] width 842 height 403
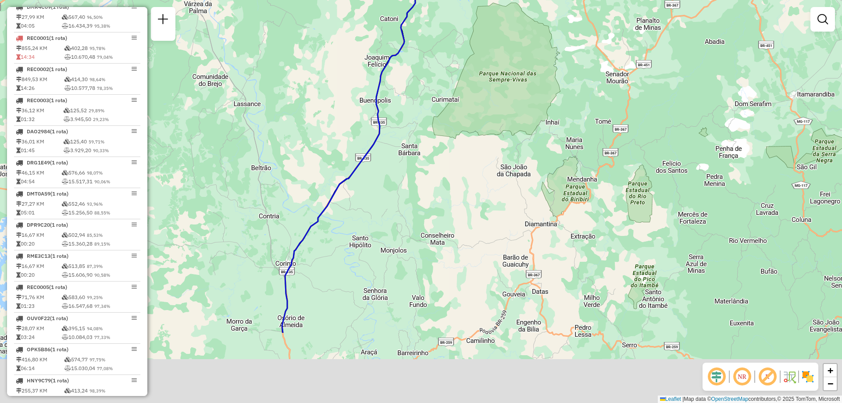
drag, startPoint x: 429, startPoint y: 185, endPoint x: 471, endPoint y: 33, distance: 156.8
click at [471, 35] on div "Janela de atendimento Grade de atendimento Capacidade Transportadoras Veículos …" at bounding box center [421, 201] width 842 height 403
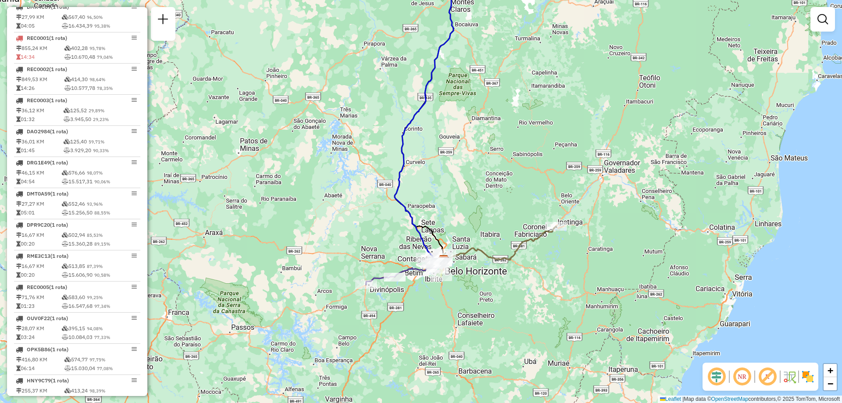
drag, startPoint x: 461, startPoint y: 236, endPoint x: 453, endPoint y: 191, distance: 45.8
click at [453, 191] on div "Janela de atendimento Grade de atendimento Capacidade Transportadoras Veículos …" at bounding box center [421, 201] width 842 height 403
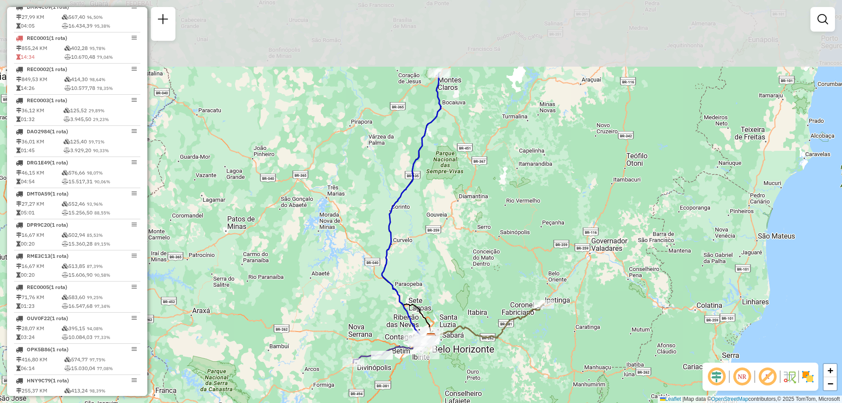
drag, startPoint x: 452, startPoint y: 113, endPoint x: 446, endPoint y: 173, distance: 60.3
click at [445, 229] on div "Janela de atendimento Grade de atendimento Capacidade Transportadoras Veículos …" at bounding box center [421, 201] width 842 height 403
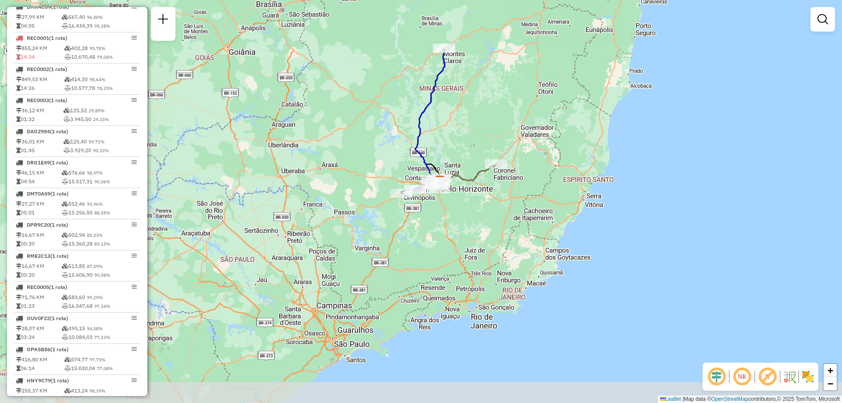
drag, startPoint x: 451, startPoint y: 153, endPoint x: 452, endPoint y: 78, distance: 74.5
click at [452, 78] on div "Janela de atendimento Grade de atendimento Capacidade Transportadoras Veículos …" at bounding box center [421, 201] width 842 height 403
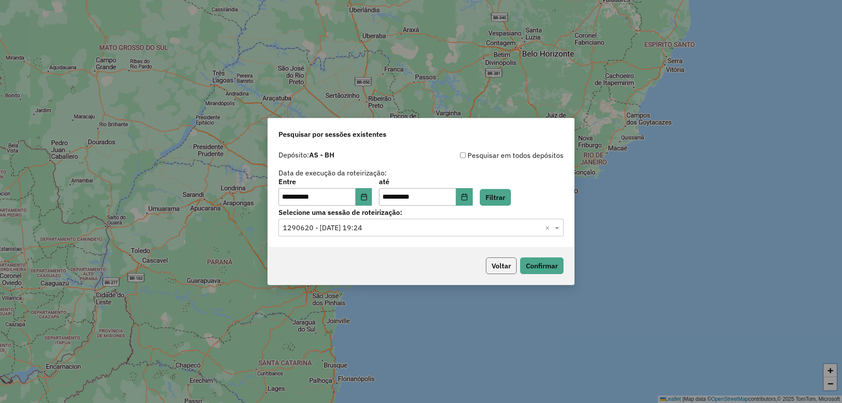
click at [510, 267] on button "Voltar" at bounding box center [501, 265] width 31 height 17
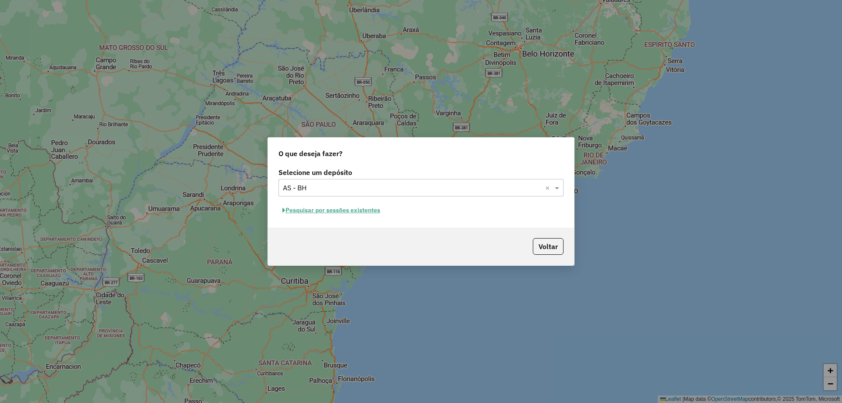
click at [538, 258] on div "Voltar" at bounding box center [421, 246] width 306 height 38
click at [541, 251] on button "Voltar" at bounding box center [548, 246] width 31 height 17
